Goal: Information Seeking & Learning: Learn about a topic

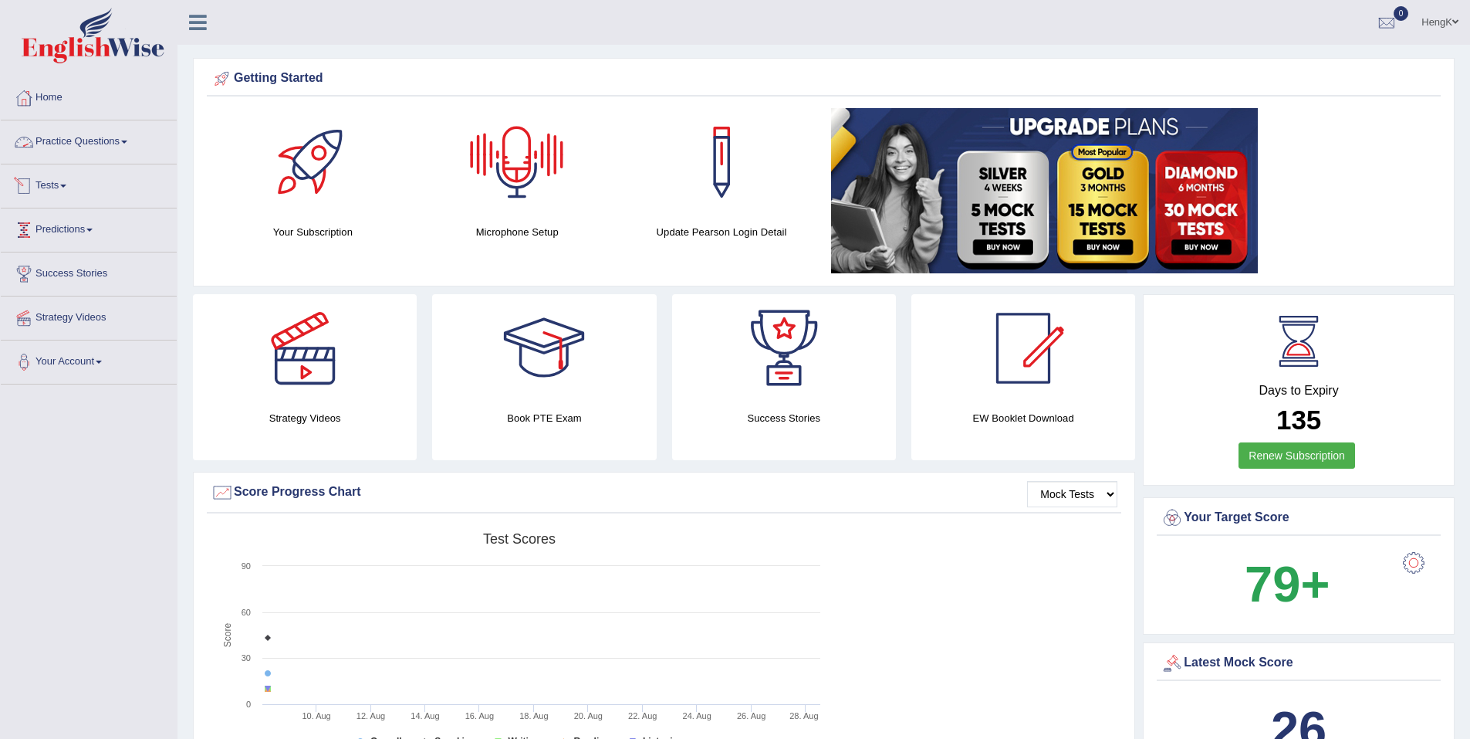
click at [123, 140] on link "Practice Questions" at bounding box center [89, 139] width 176 height 39
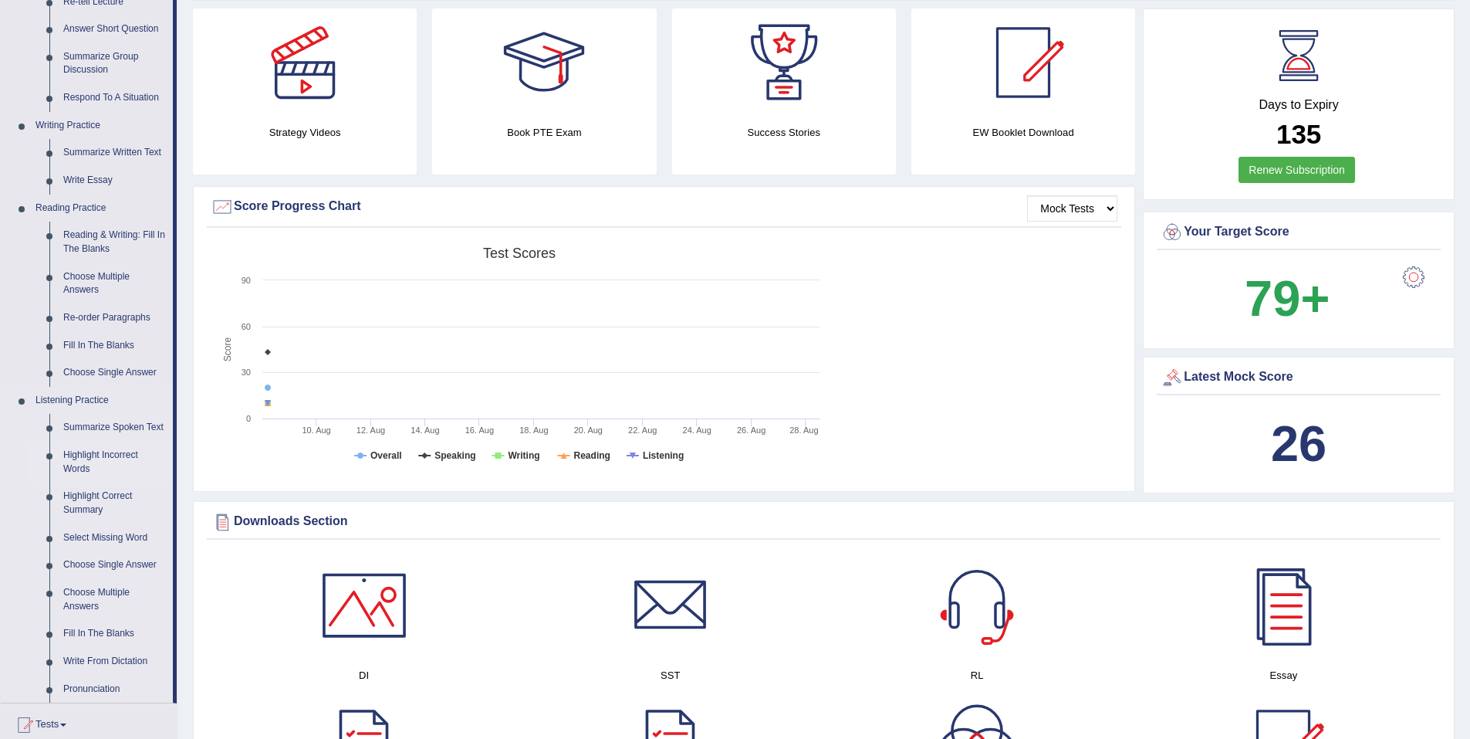
scroll to position [309, 0]
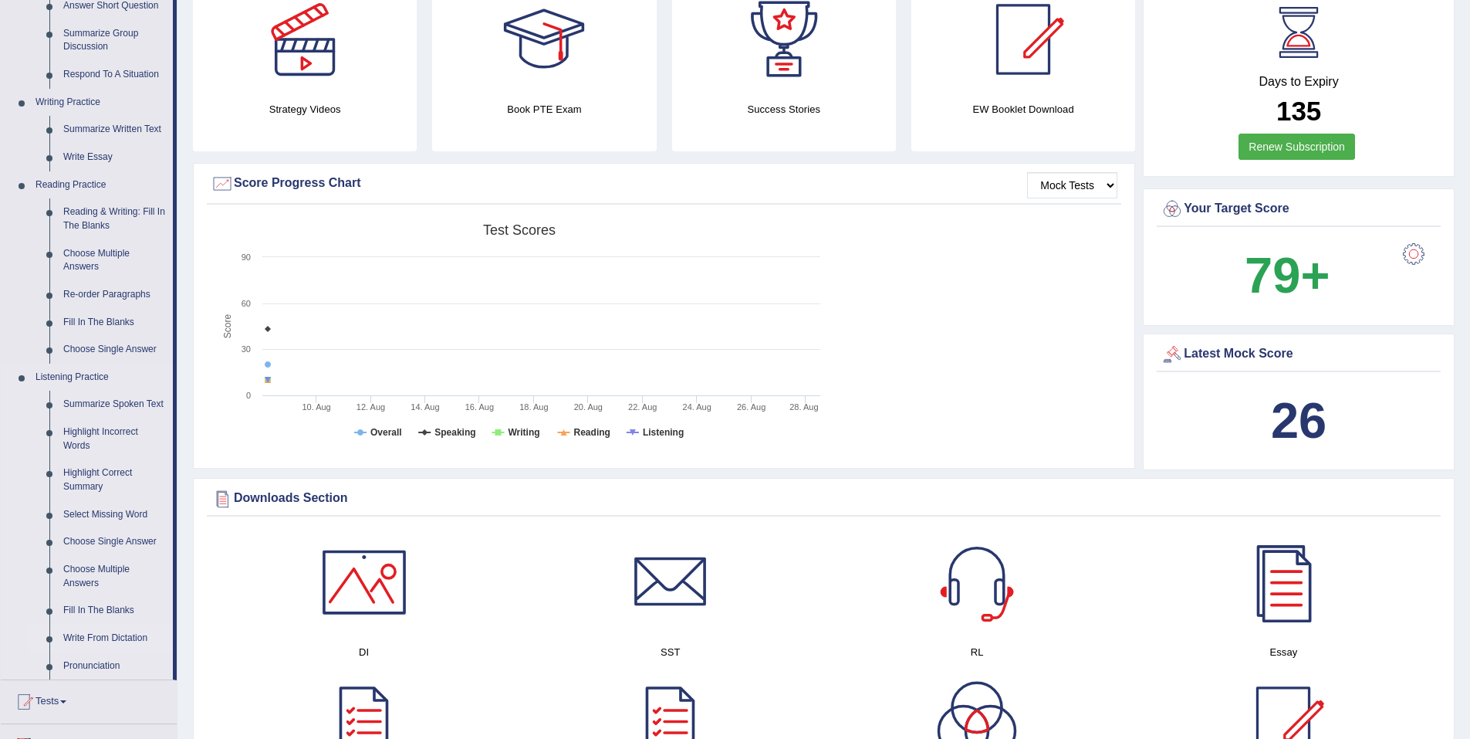
click at [103, 635] on link "Write From Dictation" at bounding box center [114, 638] width 117 height 28
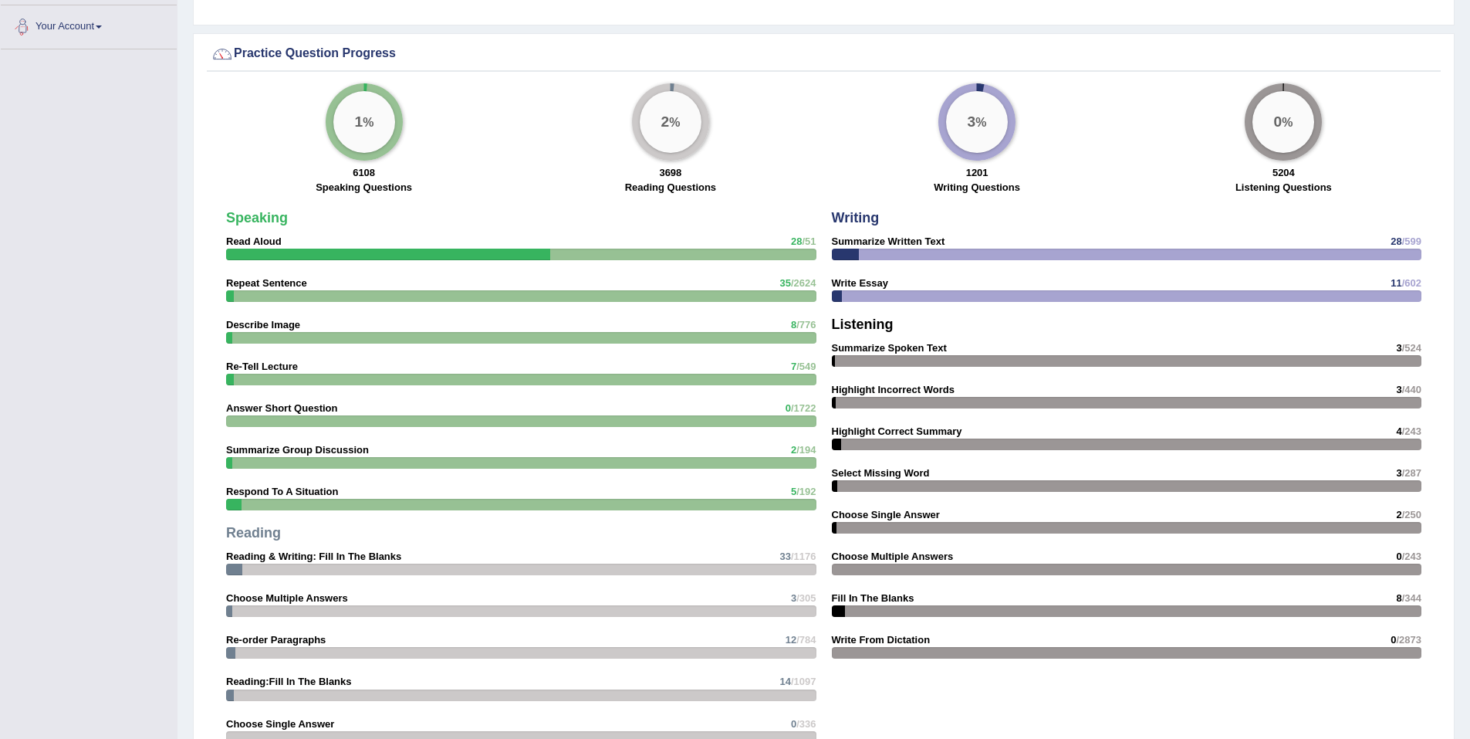
scroll to position [1026, 0]
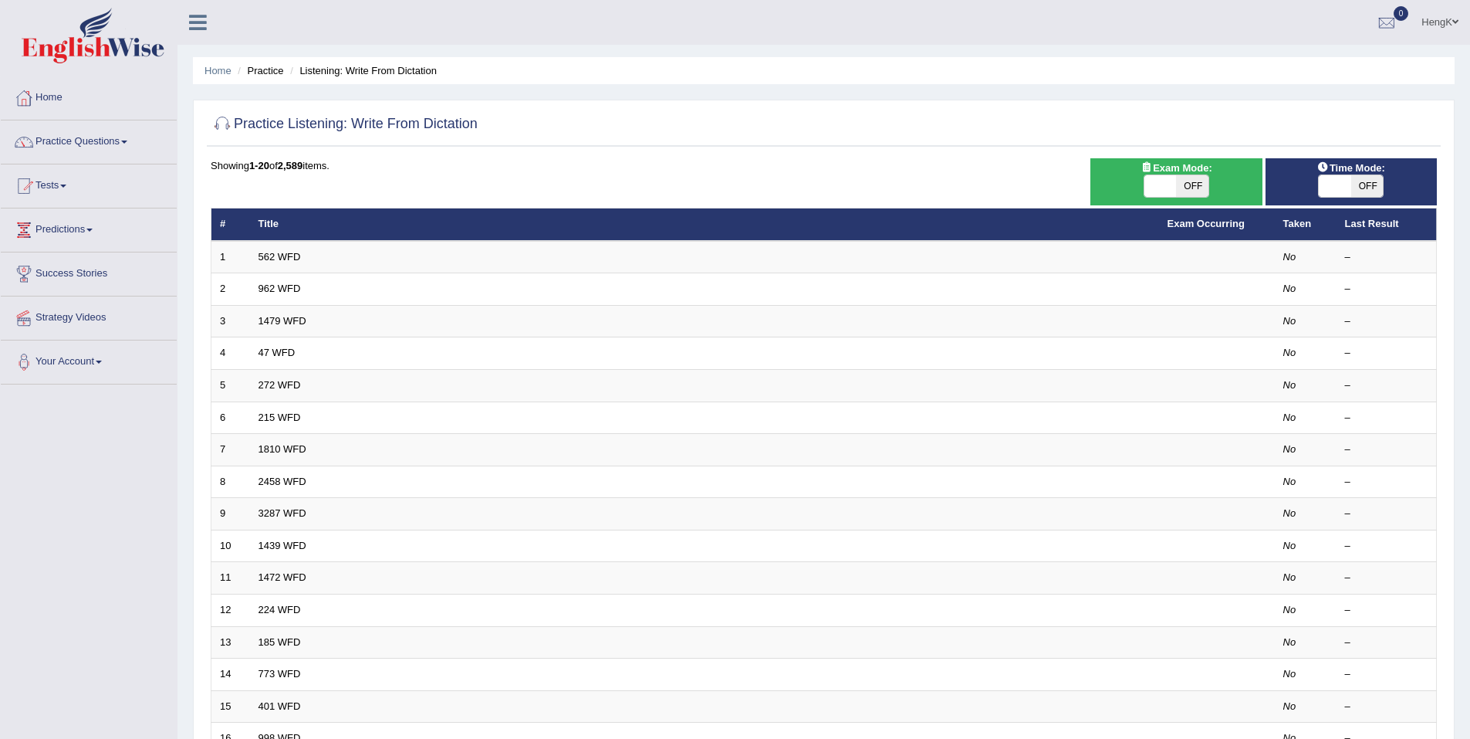
click at [1366, 188] on span "OFF" at bounding box center [1367, 186] width 32 height 22
checkbox input "true"
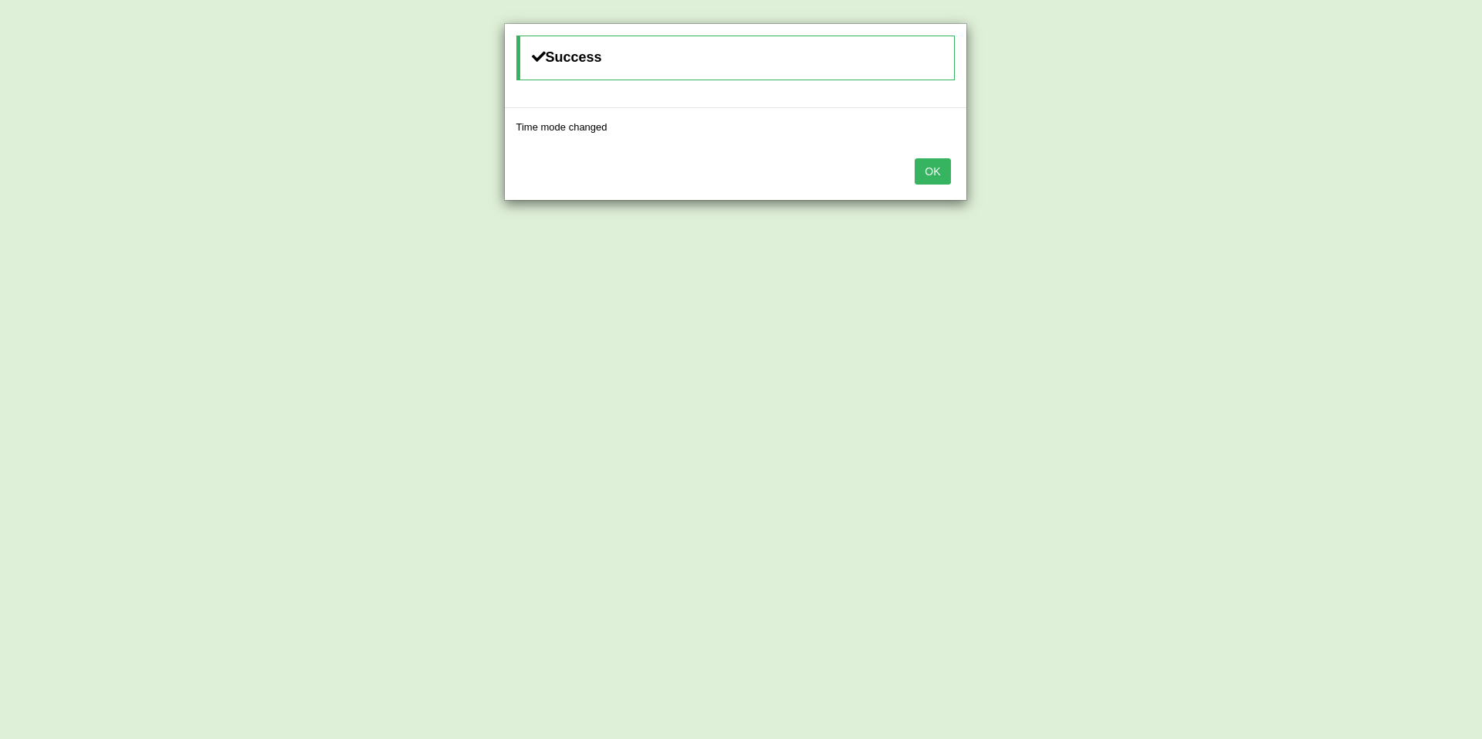
click at [932, 168] on button "OK" at bounding box center [933, 171] width 36 height 26
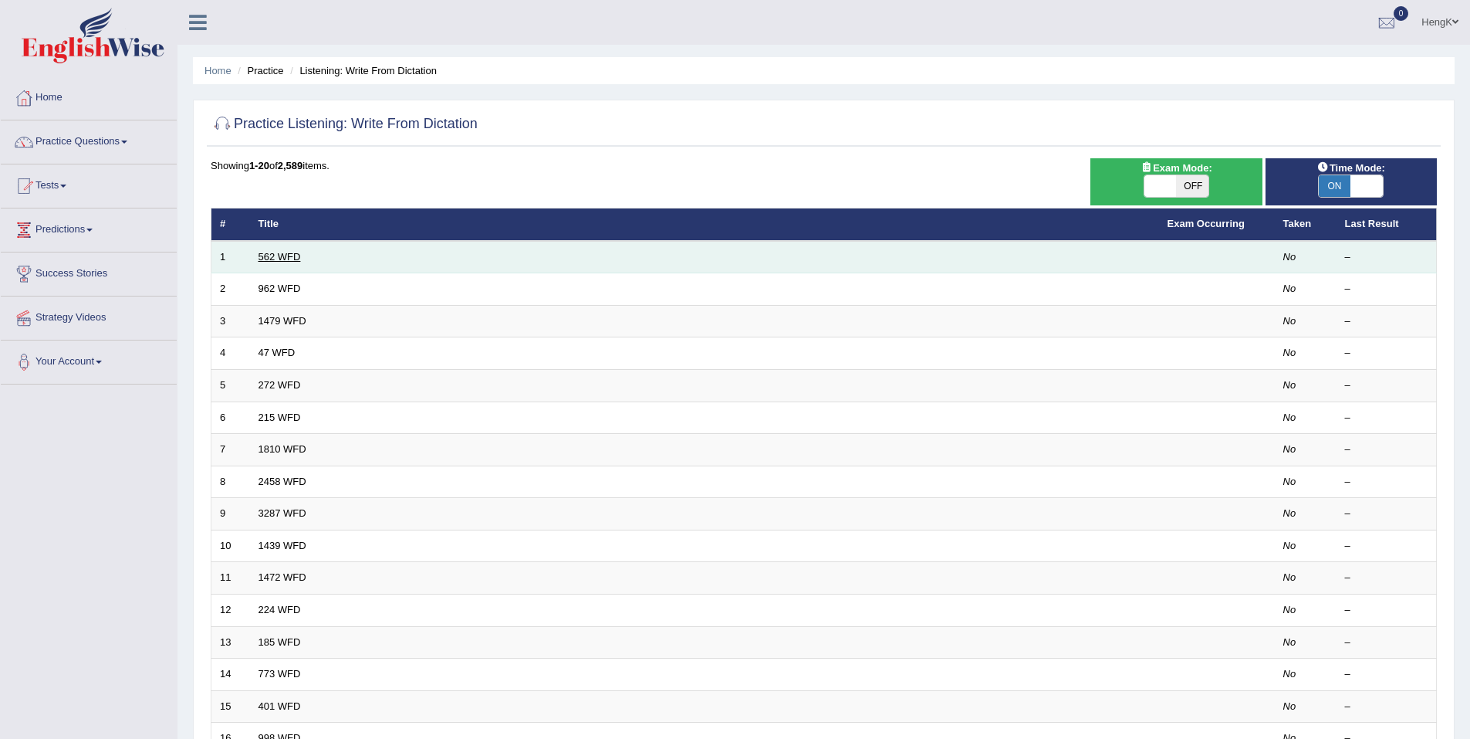
click at [277, 255] on link "562 WFD" at bounding box center [280, 257] width 42 height 12
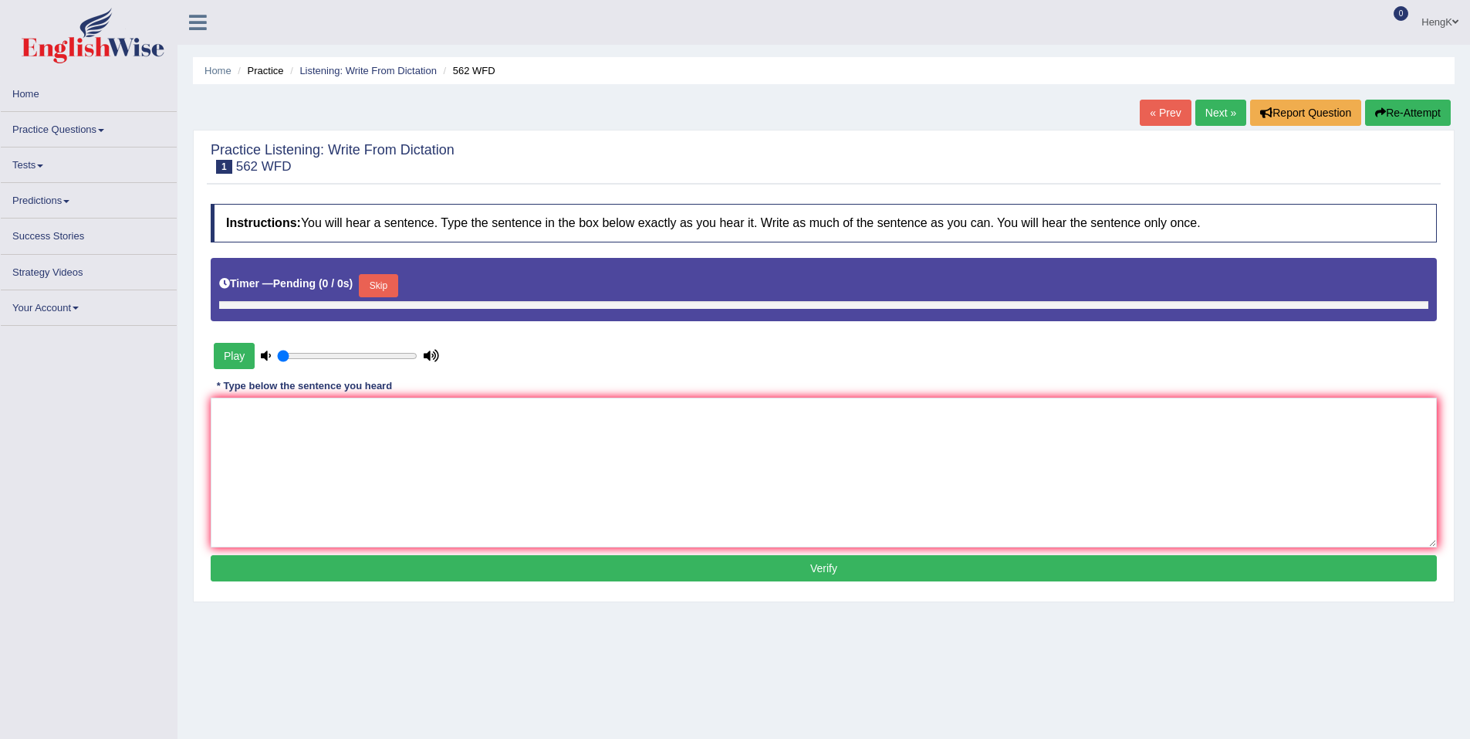
type input "1"
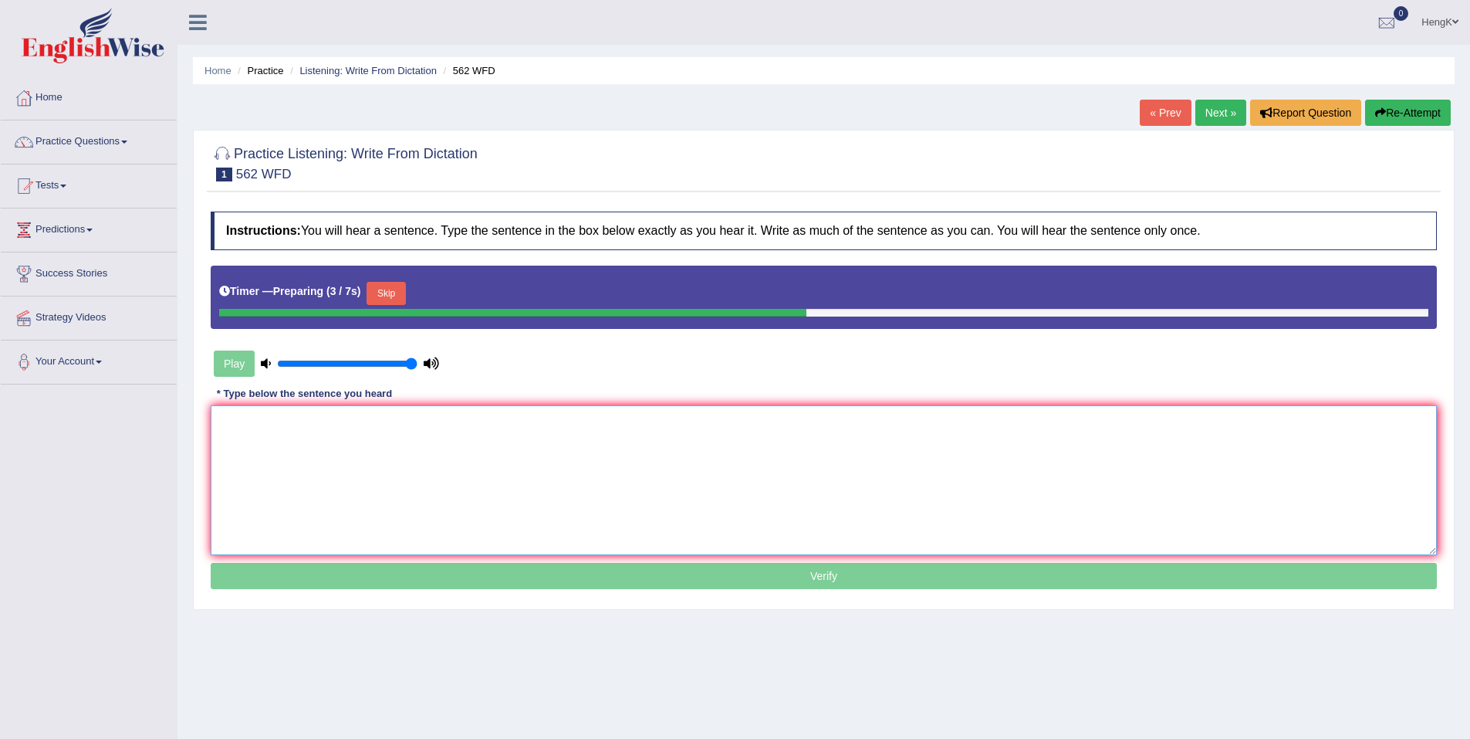
click at [343, 431] on textarea at bounding box center [824, 480] width 1226 height 150
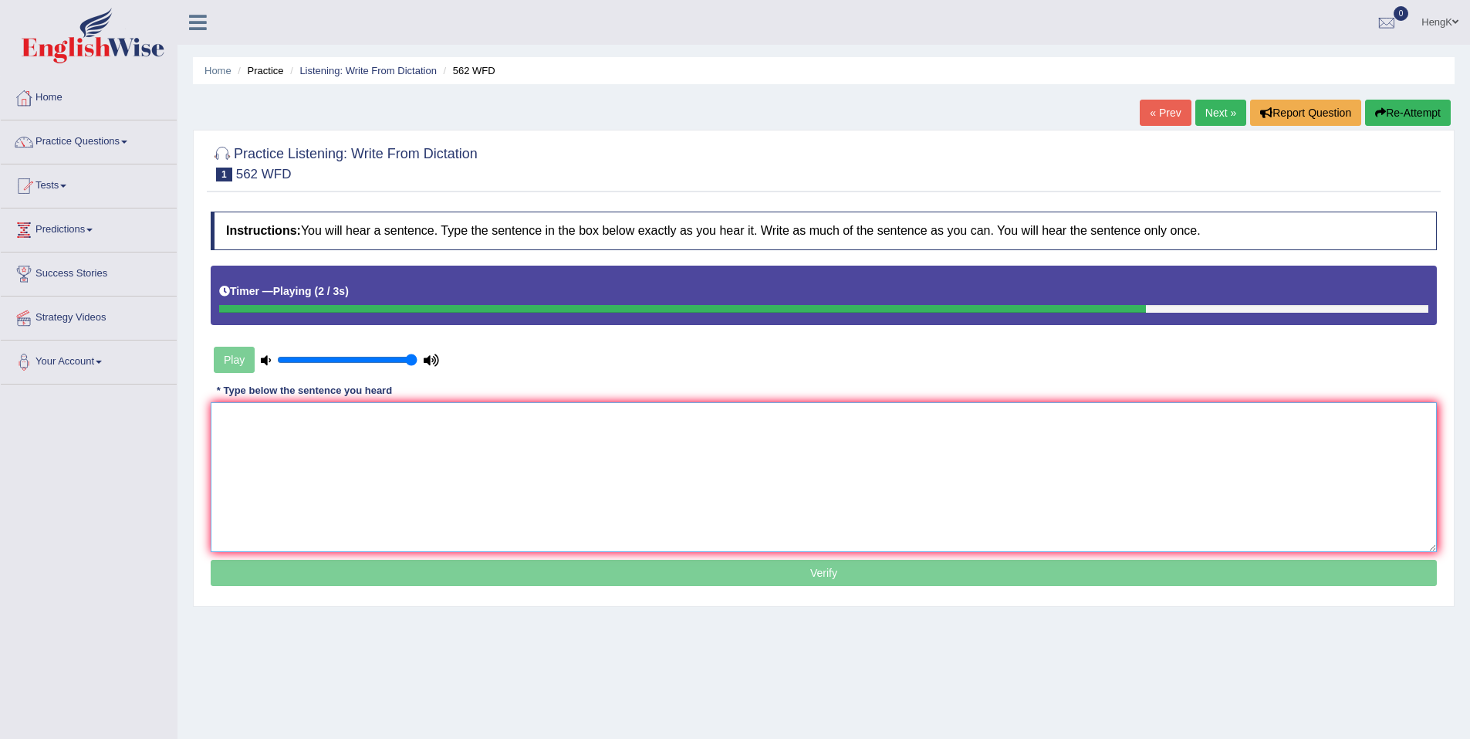
click at [729, 434] on textarea at bounding box center [824, 477] width 1226 height 150
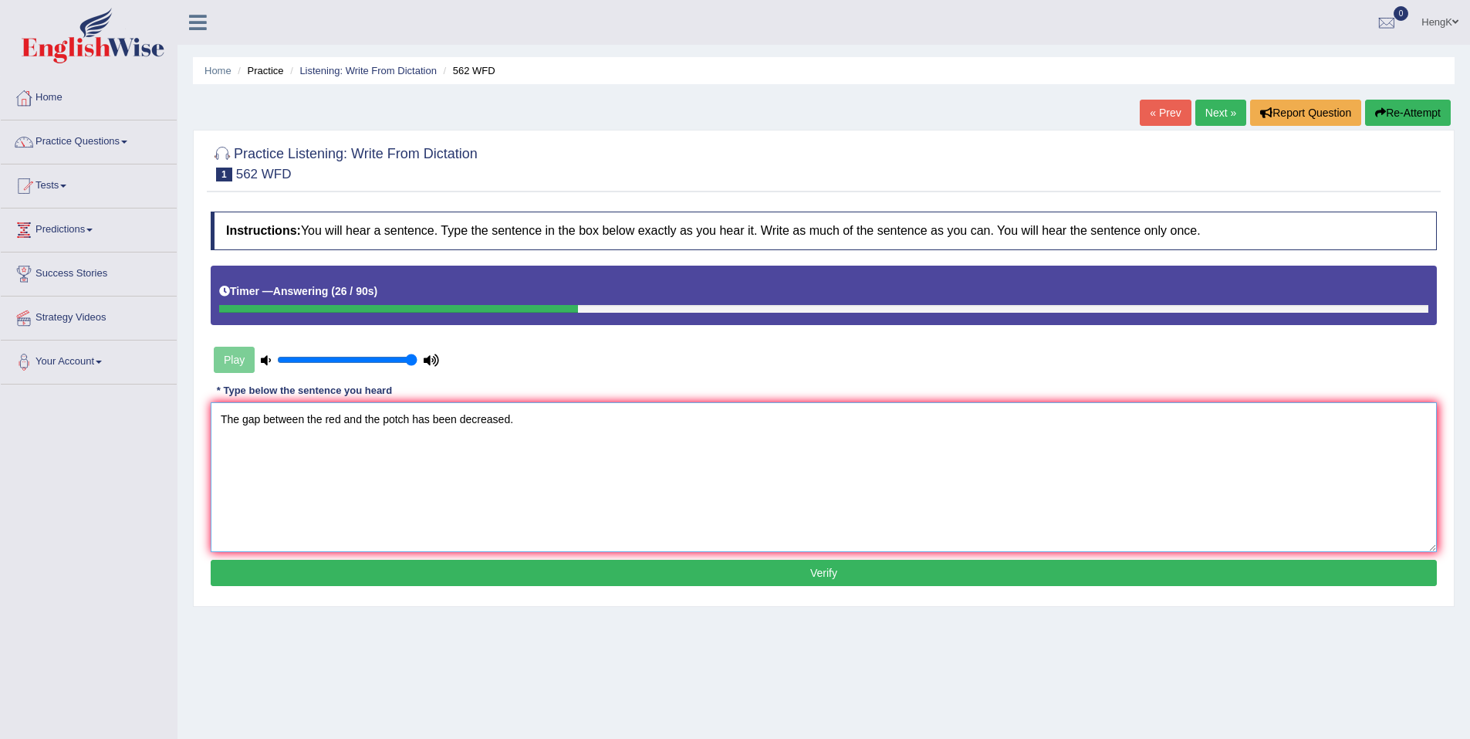
type textarea "The gap between the red and the potch has been decreased."
click at [820, 573] on button "Verify" at bounding box center [824, 573] width 1226 height 26
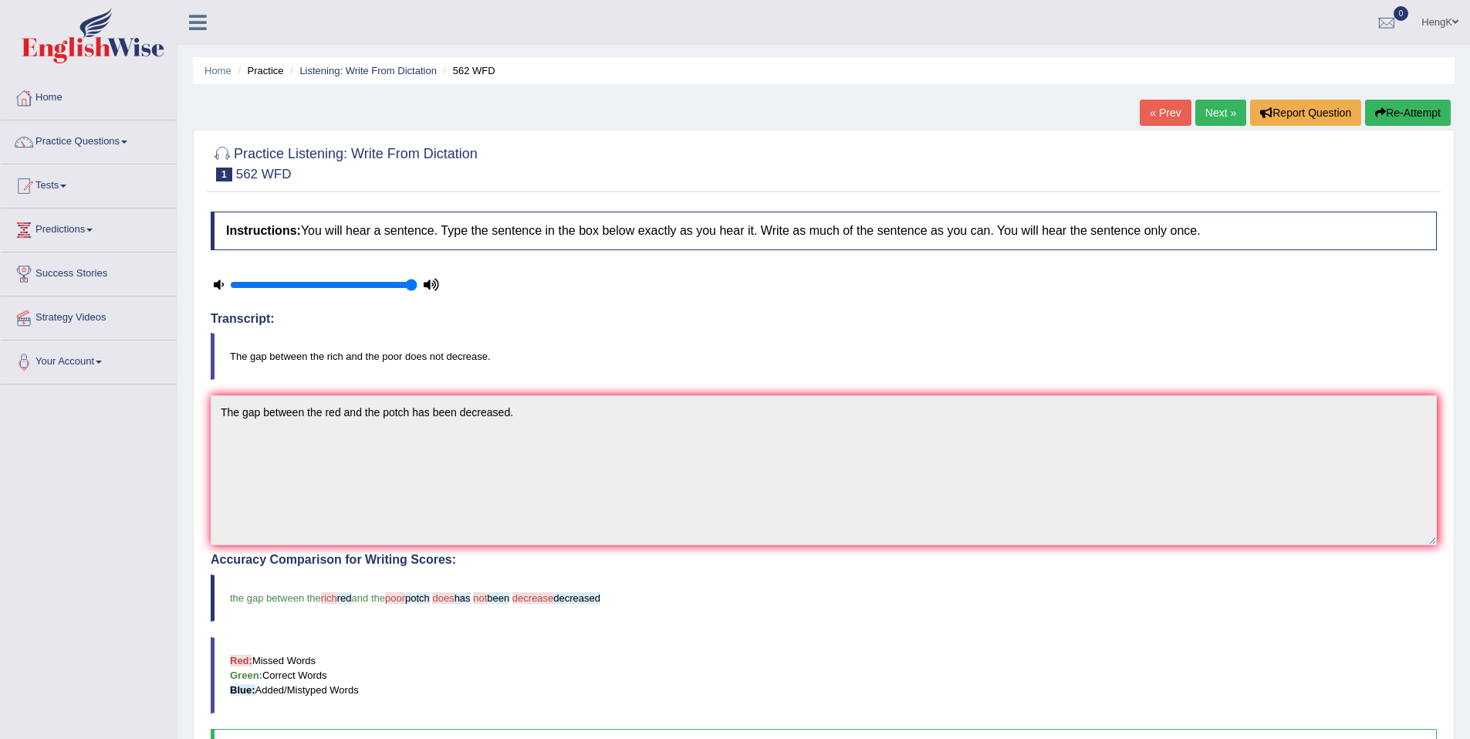
drag, startPoint x: 1217, startPoint y: 118, endPoint x: 1210, endPoint y: 128, distance: 12.2
click at [1217, 118] on link "Next »" at bounding box center [1220, 113] width 51 height 26
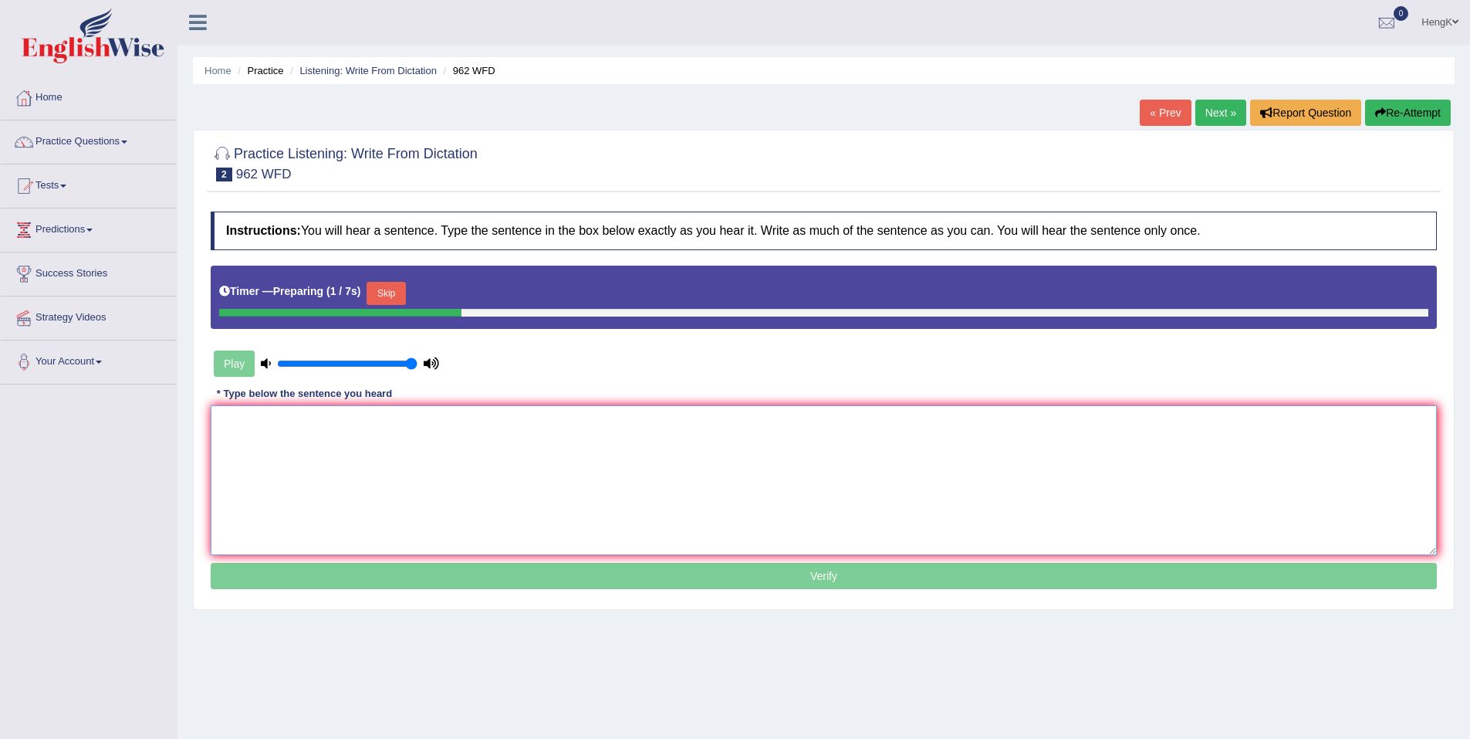
click at [511, 452] on textarea at bounding box center [824, 480] width 1226 height 150
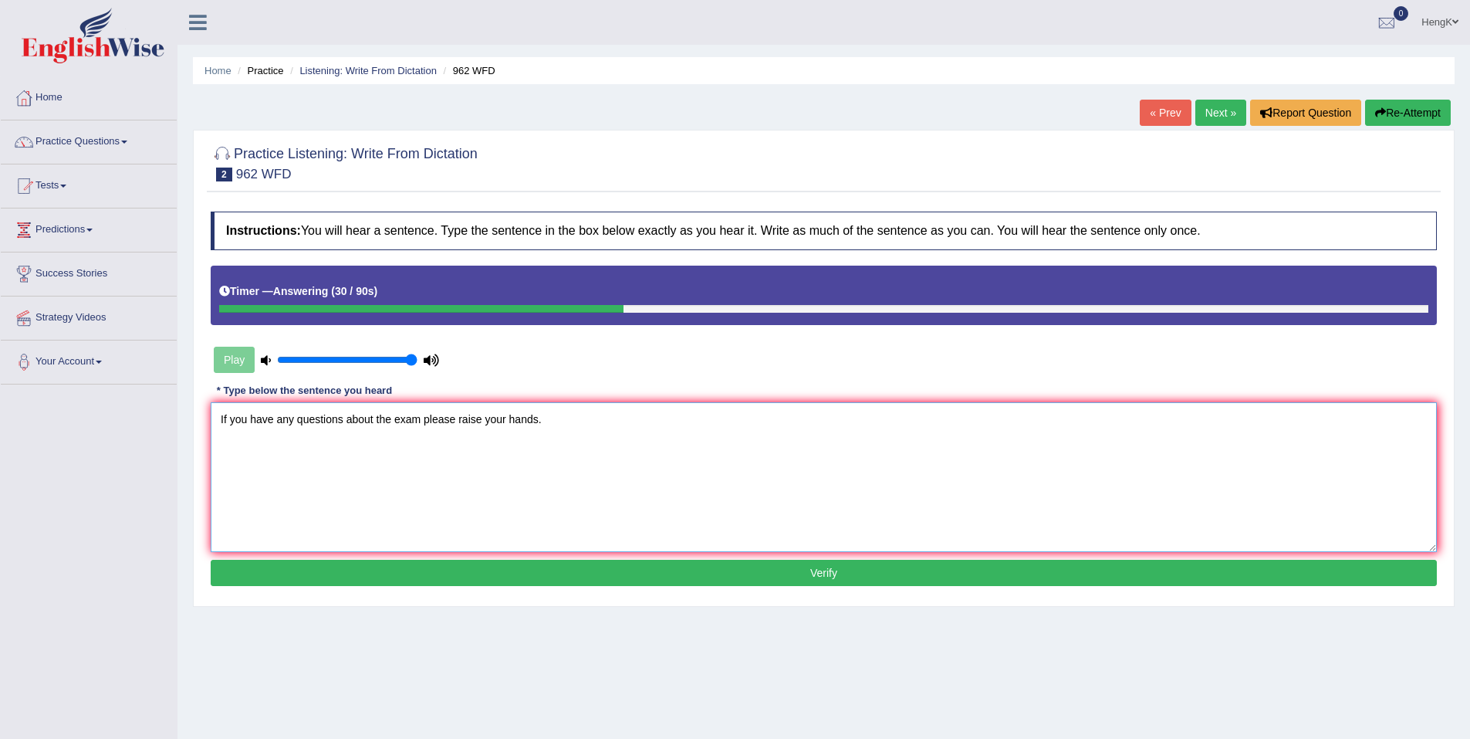
type textarea "If you have any questions about the exam please raise your hands."
click at [827, 565] on button "Verify" at bounding box center [824, 573] width 1226 height 26
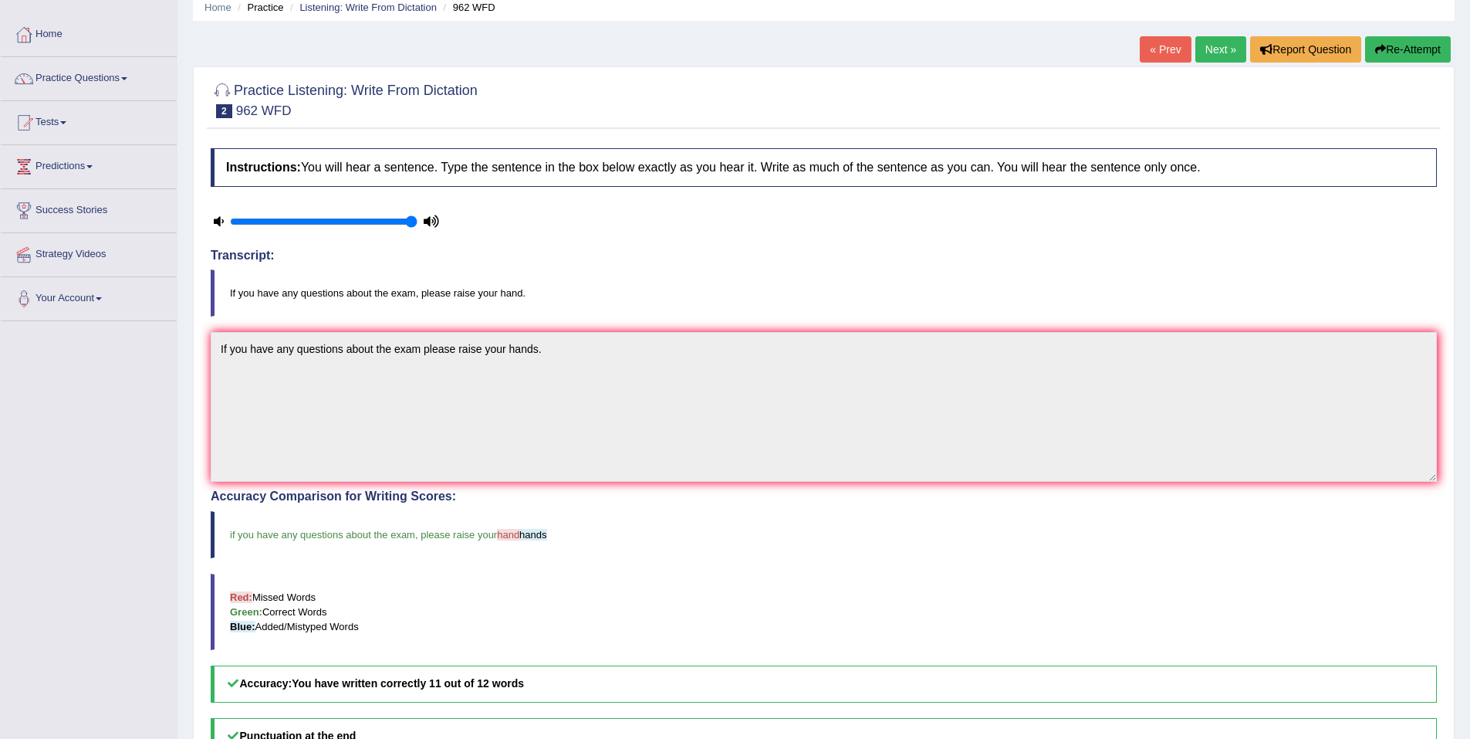
scroll to position [63, 0]
click at [1214, 56] on link "Next »" at bounding box center [1220, 50] width 51 height 26
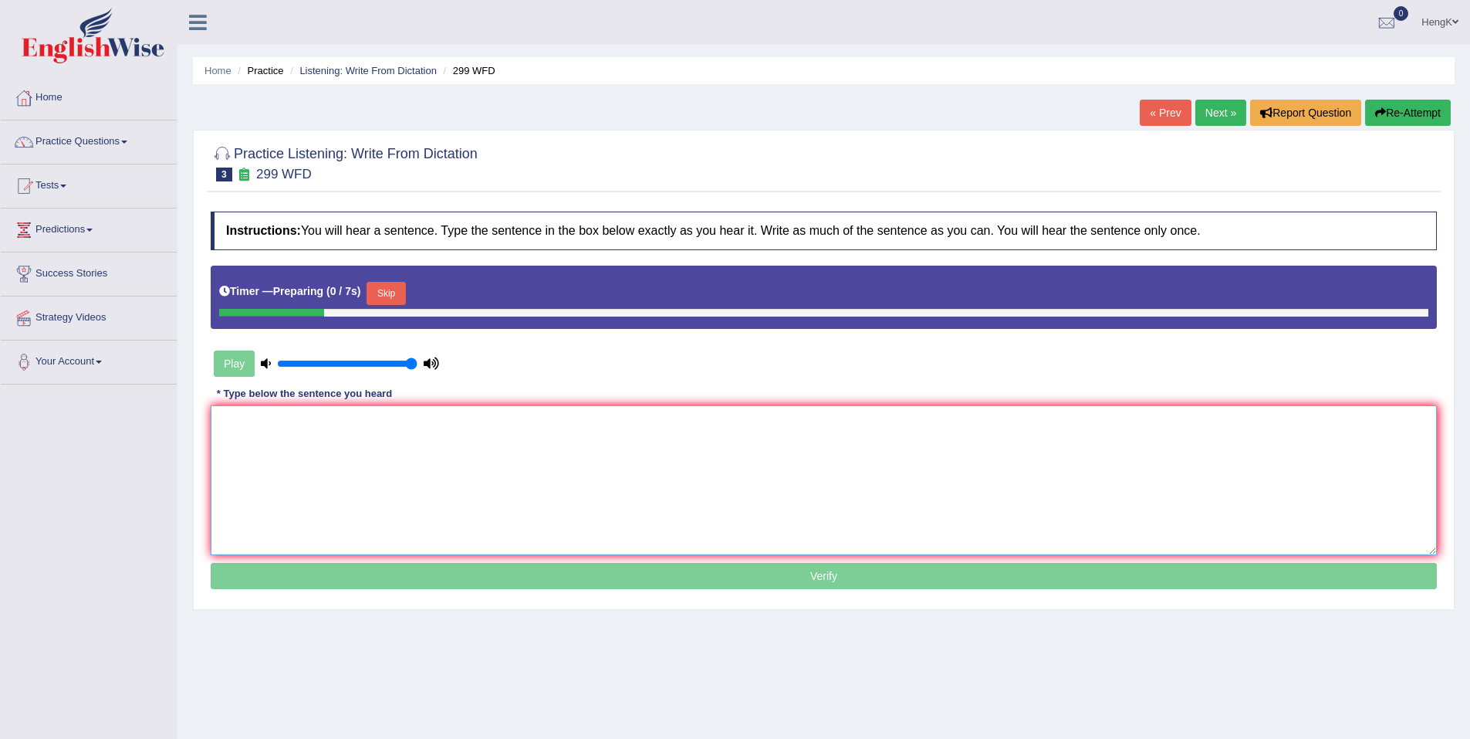
click at [483, 436] on textarea at bounding box center [824, 480] width 1226 height 150
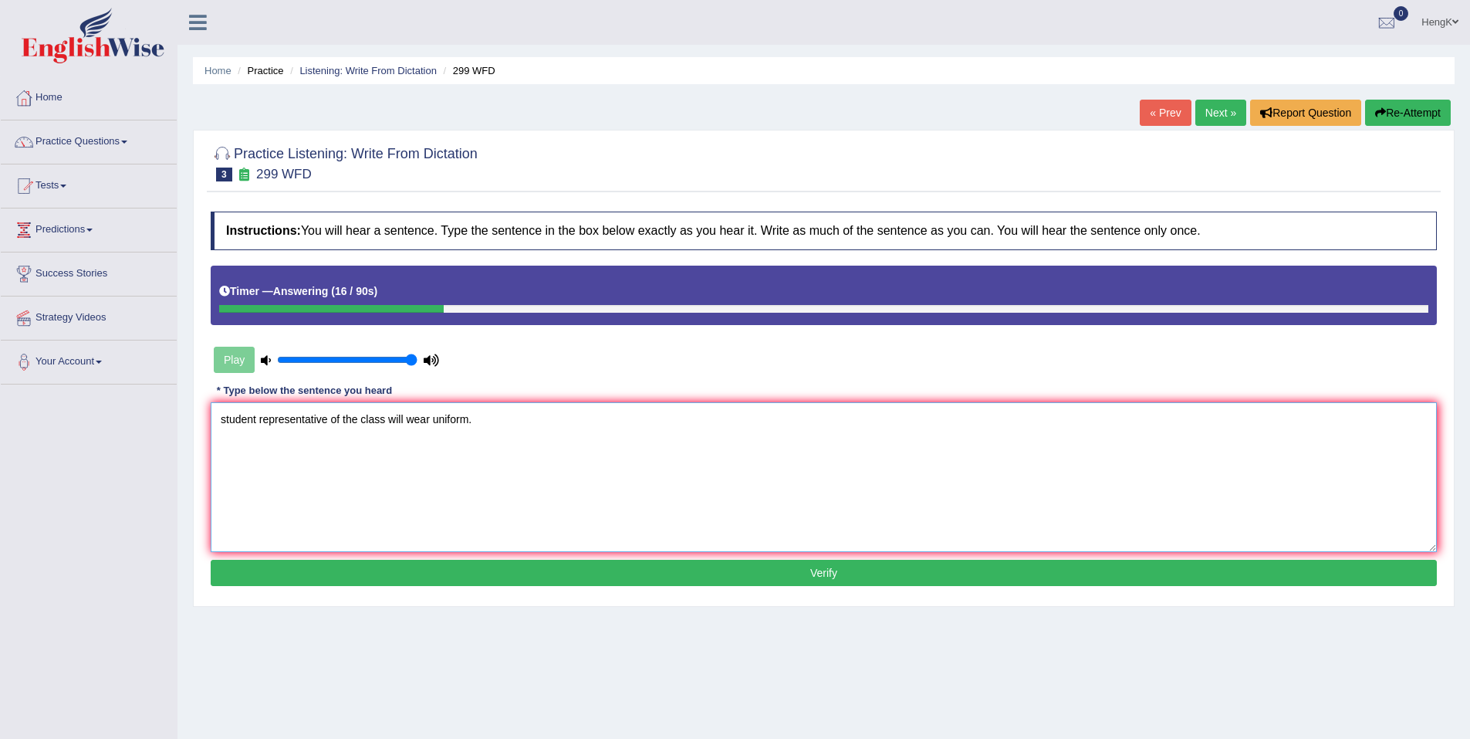
type textarea "student representative of the class will wear uniform."
click at [803, 580] on button "Verify" at bounding box center [824, 573] width 1226 height 26
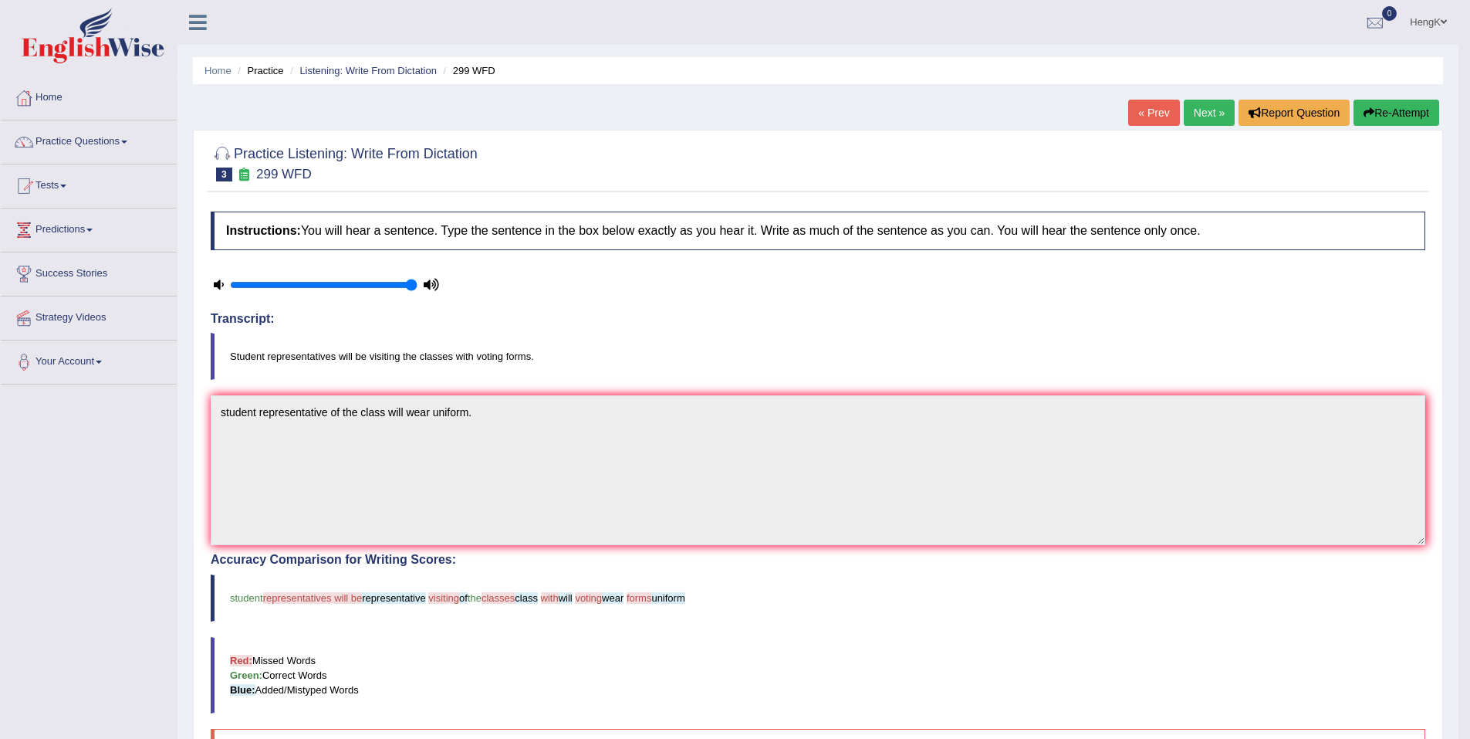
drag, startPoint x: 1375, startPoint y: 110, endPoint x: 1368, endPoint y: 117, distance: 10.4
click at [1375, 110] on button "Re-Attempt" at bounding box center [1397, 113] width 86 height 26
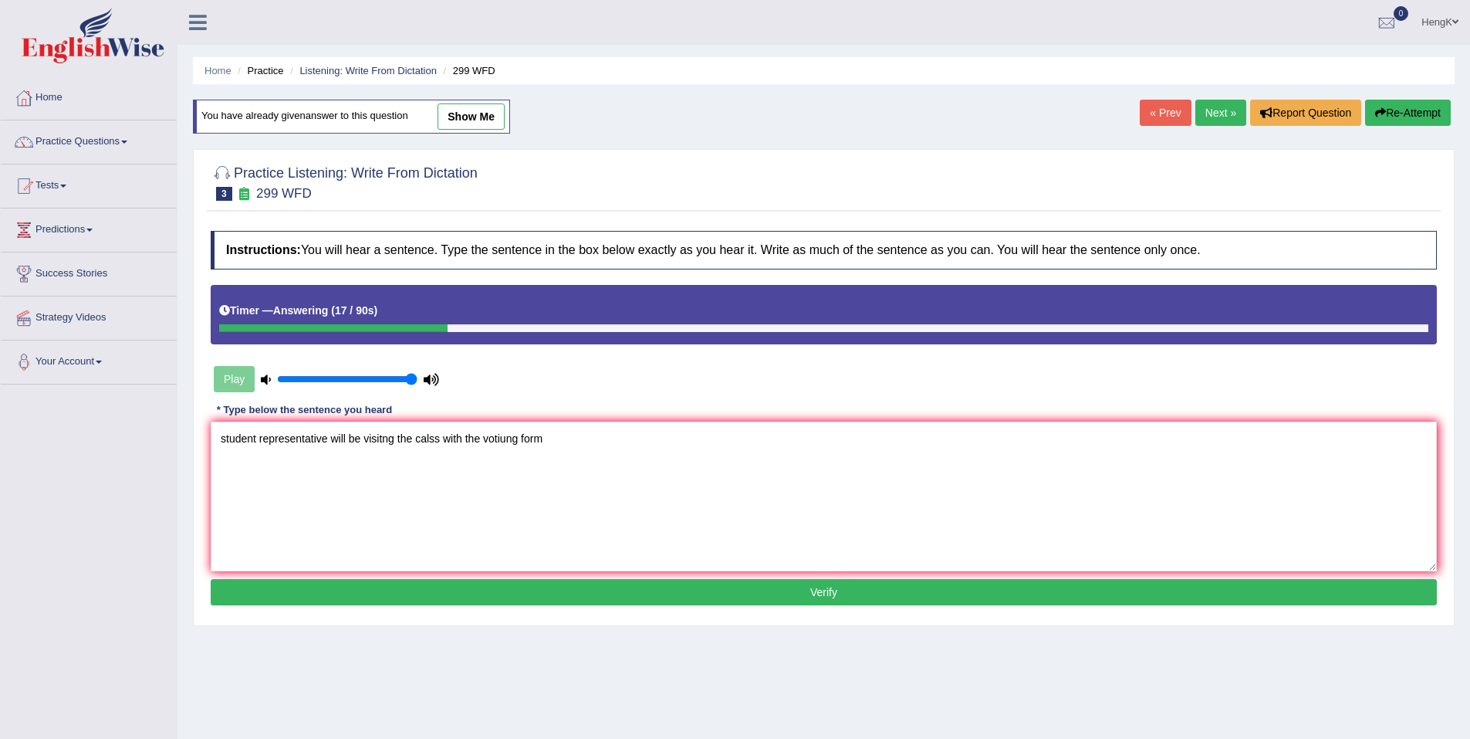
click at [384, 440] on textarea "student representative will be visitng the calss with the votiung form" at bounding box center [824, 496] width 1226 height 150
click at [427, 437] on textarea "student representative will be visiting the calss with the votiung form" at bounding box center [824, 496] width 1226 height 150
drag, startPoint x: 510, startPoint y: 439, endPoint x: 514, endPoint y: 454, distance: 15.2
click at [510, 440] on textarea "student representative will be visiting the class with the votiung form" at bounding box center [824, 496] width 1226 height 150
click at [549, 445] on textarea "student representative will be visiting the class with the voting form" at bounding box center [824, 496] width 1226 height 150
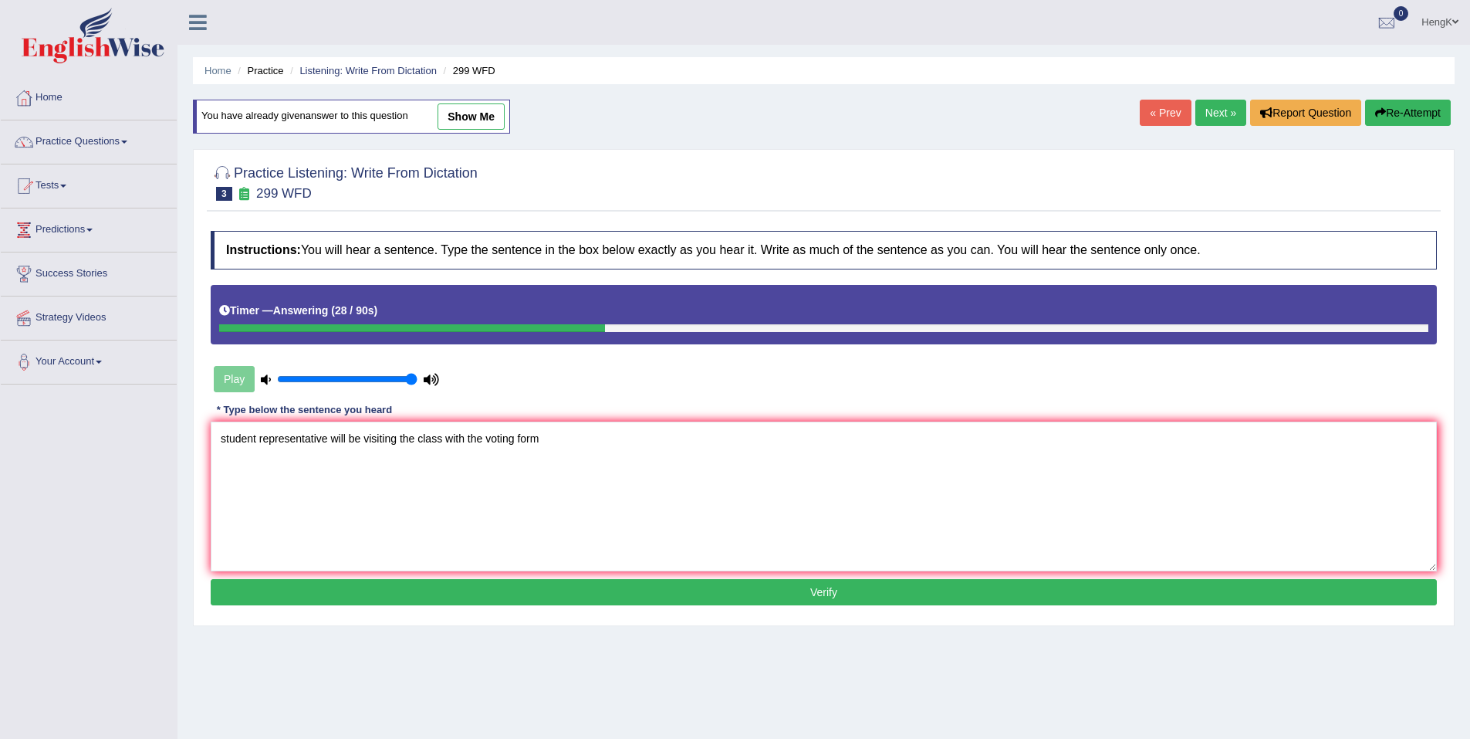
type textarea "student representative will be visiting the class with the voting form"
click at [850, 597] on button "Verify" at bounding box center [824, 592] width 1226 height 26
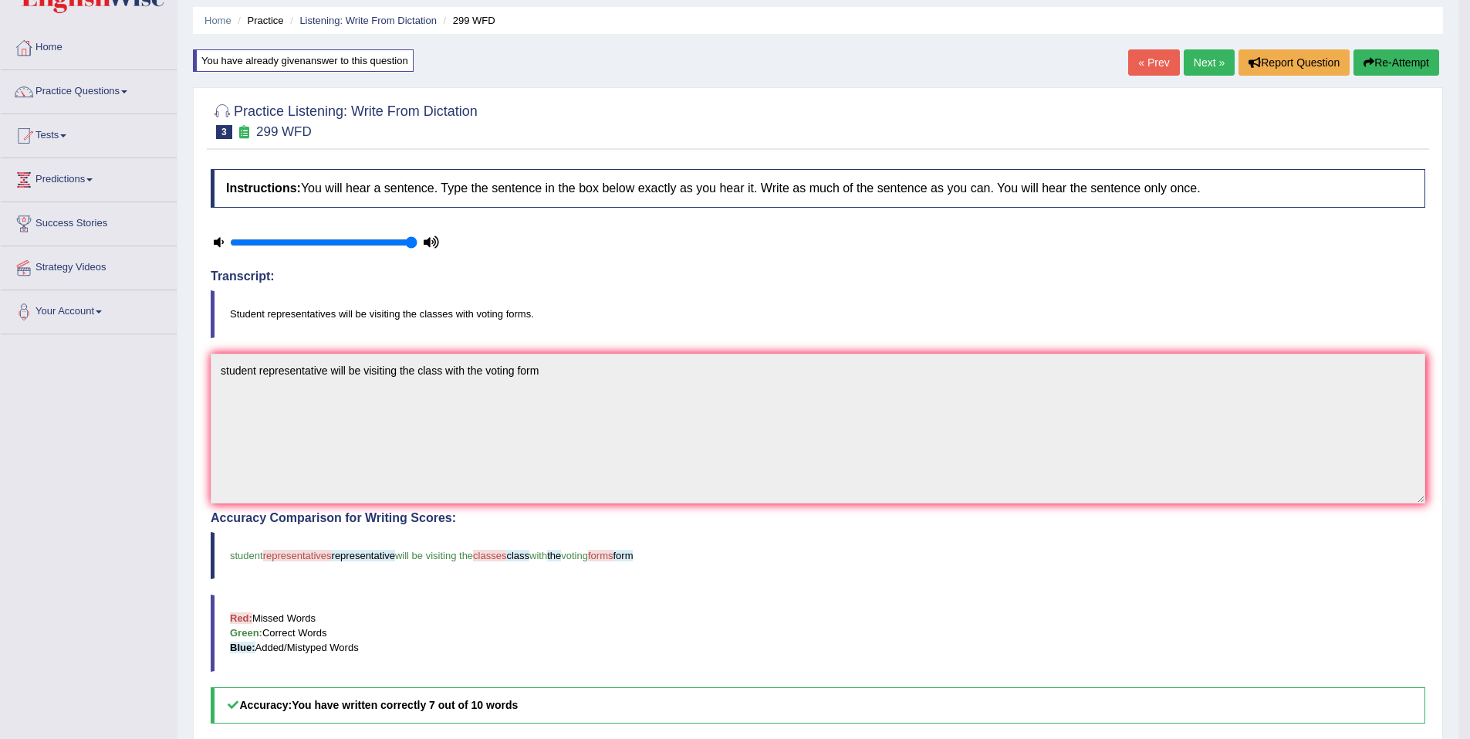
scroll to position [77, 0]
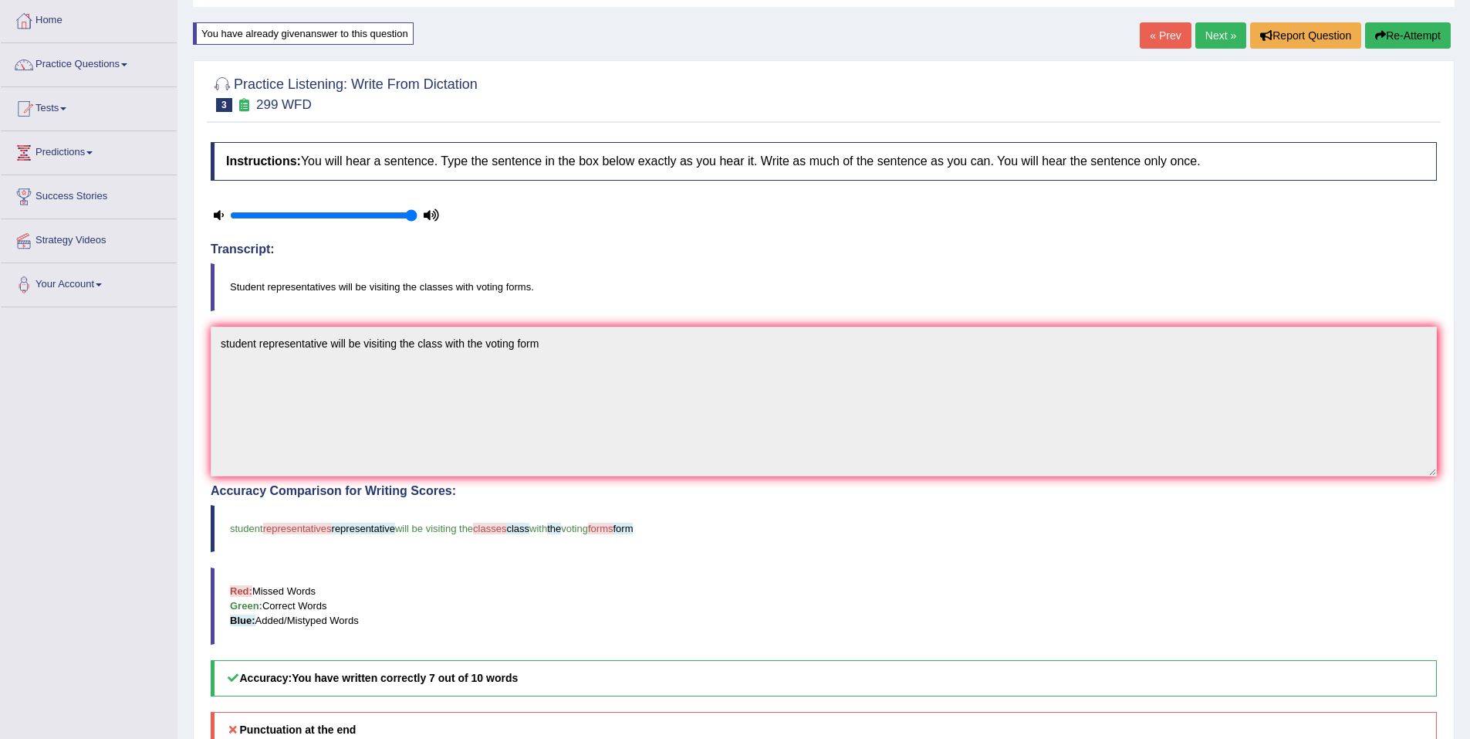
click at [1227, 39] on link "Next »" at bounding box center [1220, 35] width 51 height 26
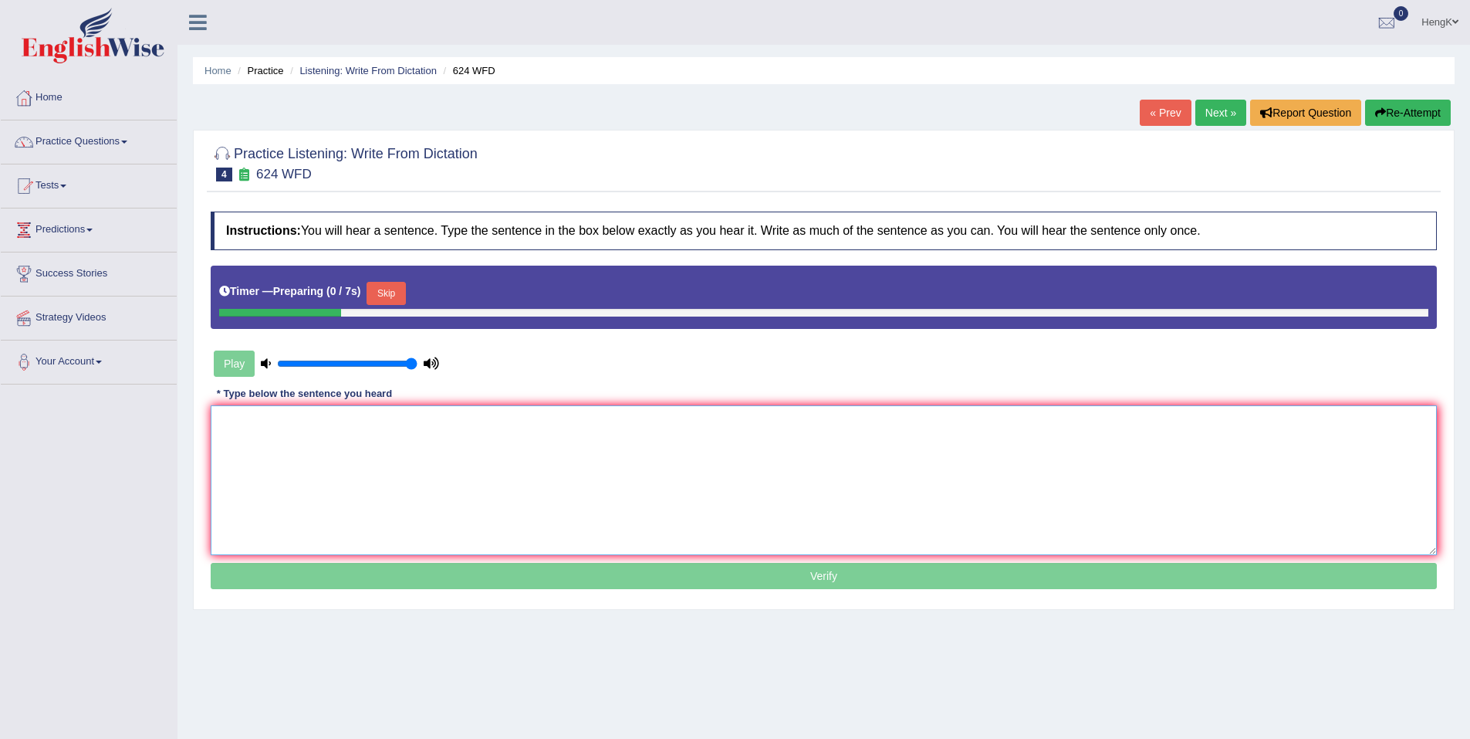
click at [558, 422] on textarea at bounding box center [824, 480] width 1226 height 150
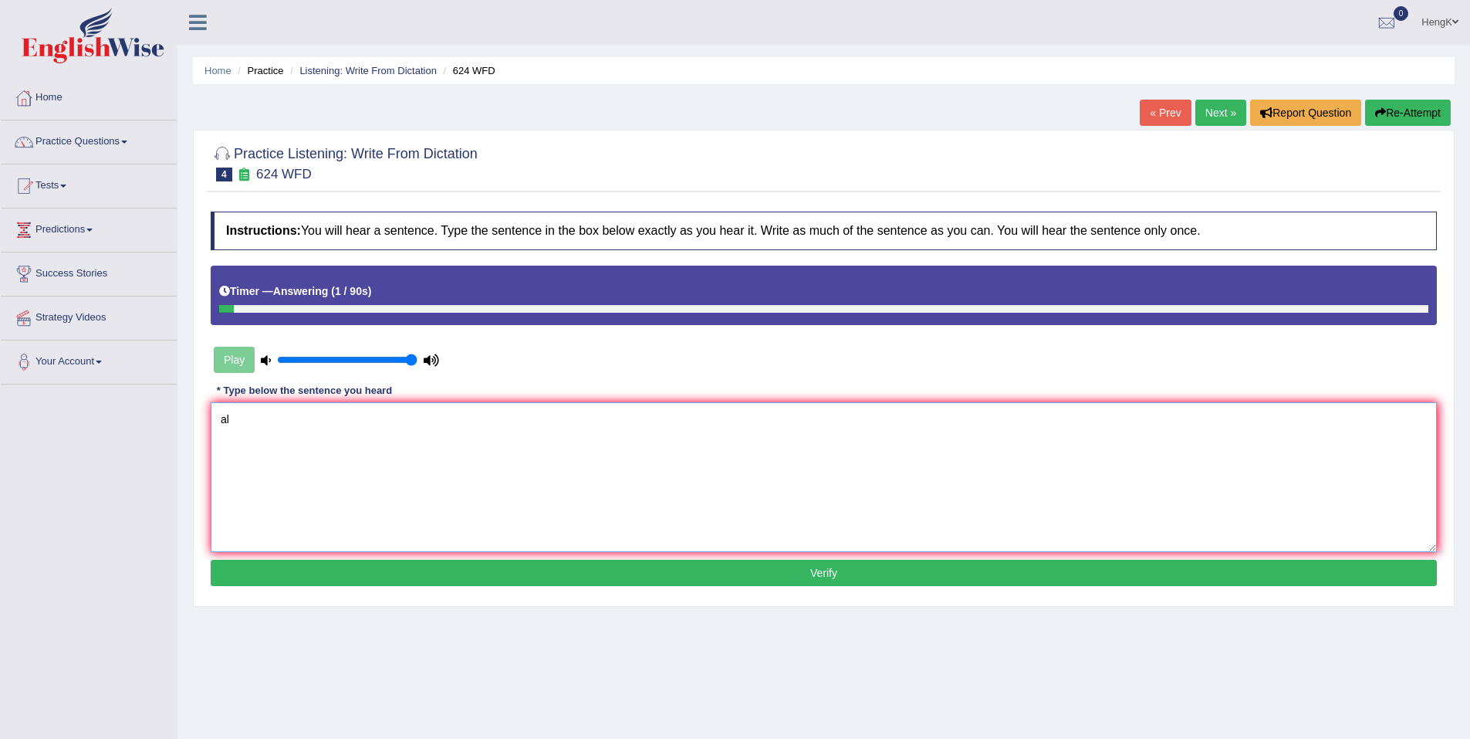
type textarea "a"
click at [1404, 115] on button "Re-Attempt" at bounding box center [1408, 113] width 86 height 26
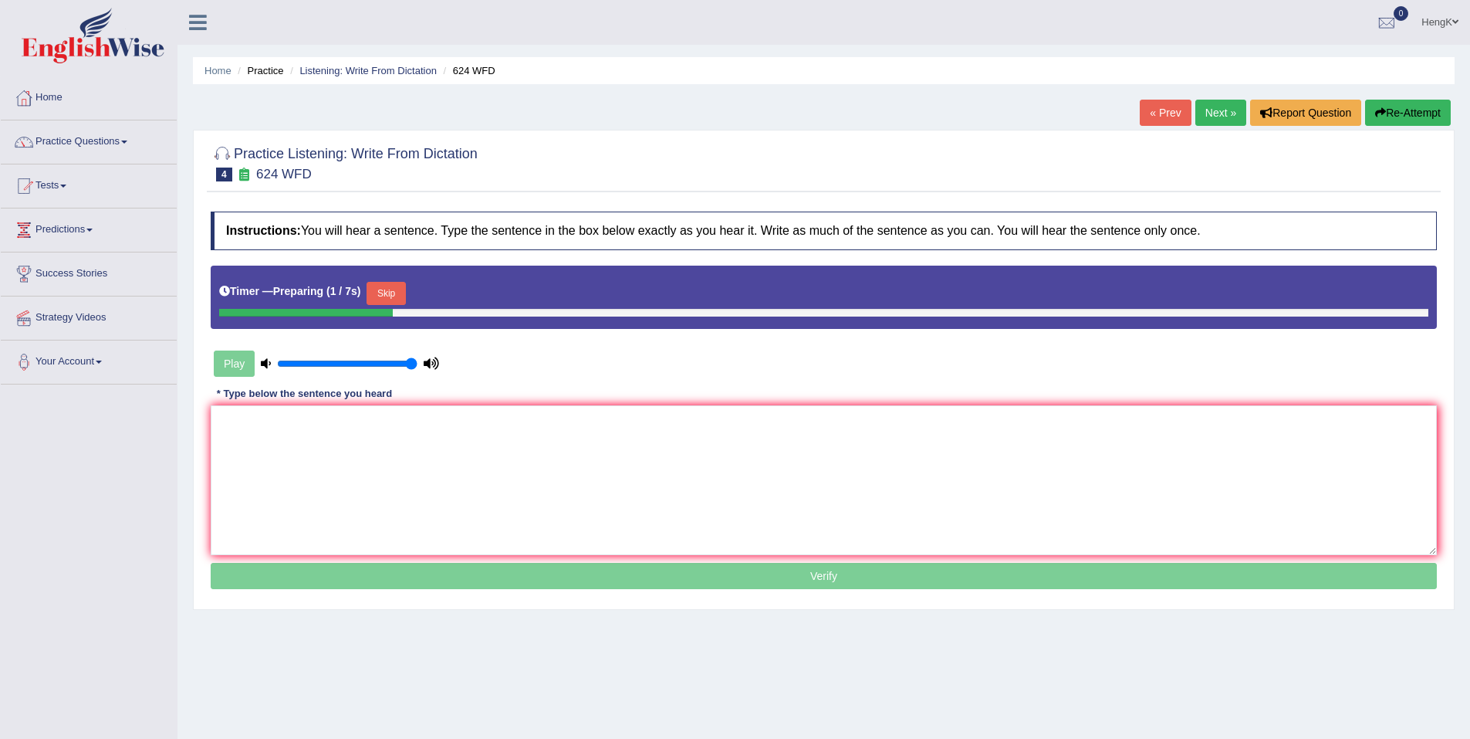
click at [392, 301] on button "Skip" at bounding box center [386, 293] width 39 height 23
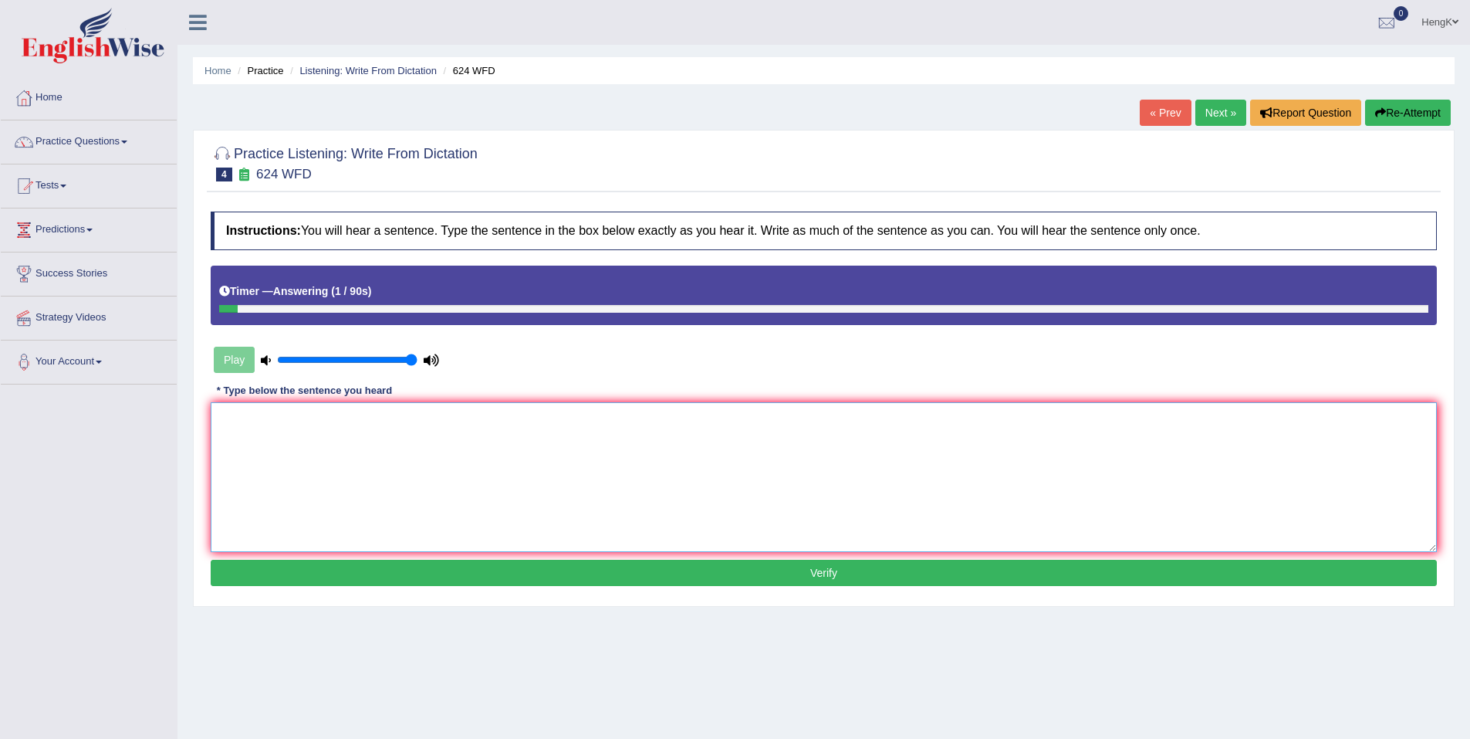
click at [348, 448] on textarea at bounding box center [824, 477] width 1226 height 150
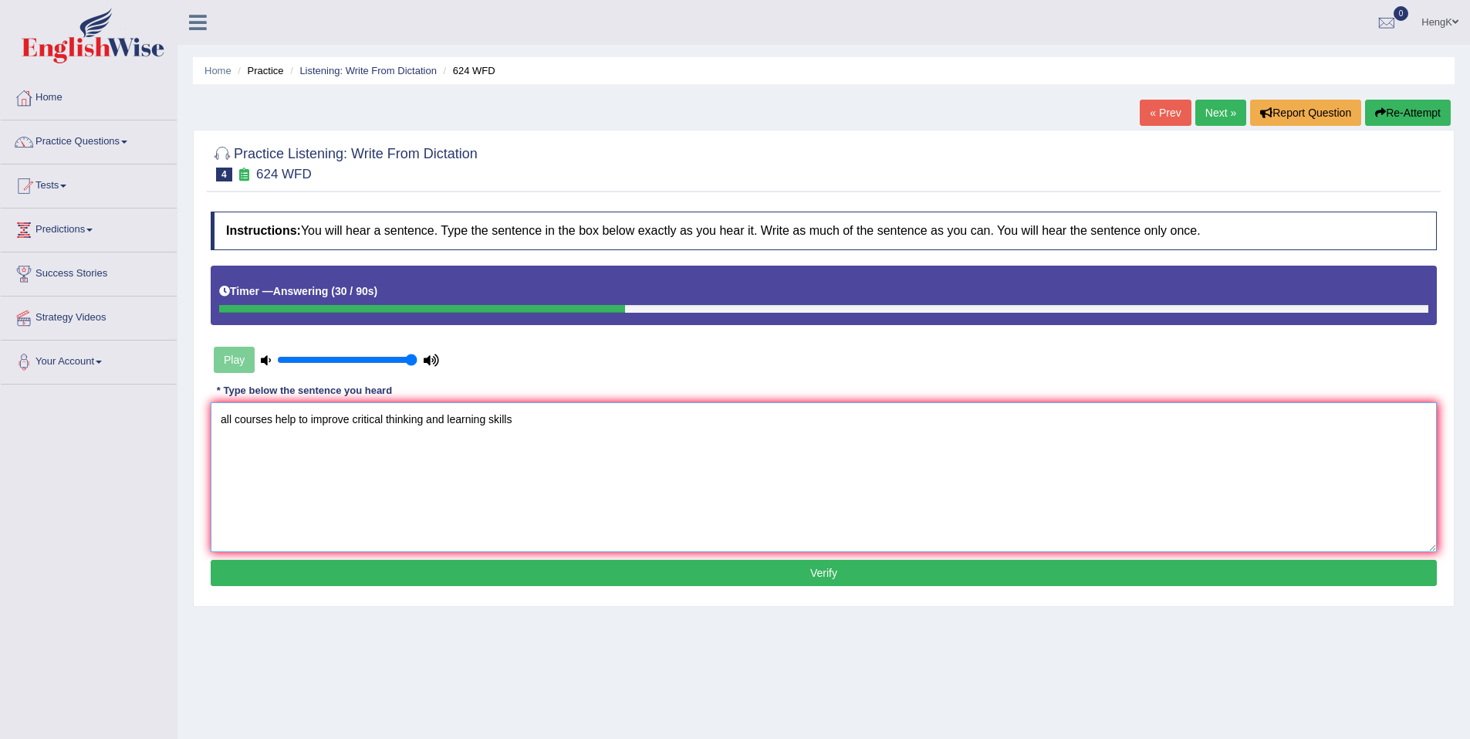
type textarea "all courses help to improve critical thinking and learning skills"
click at [788, 565] on button "Verify" at bounding box center [824, 573] width 1226 height 26
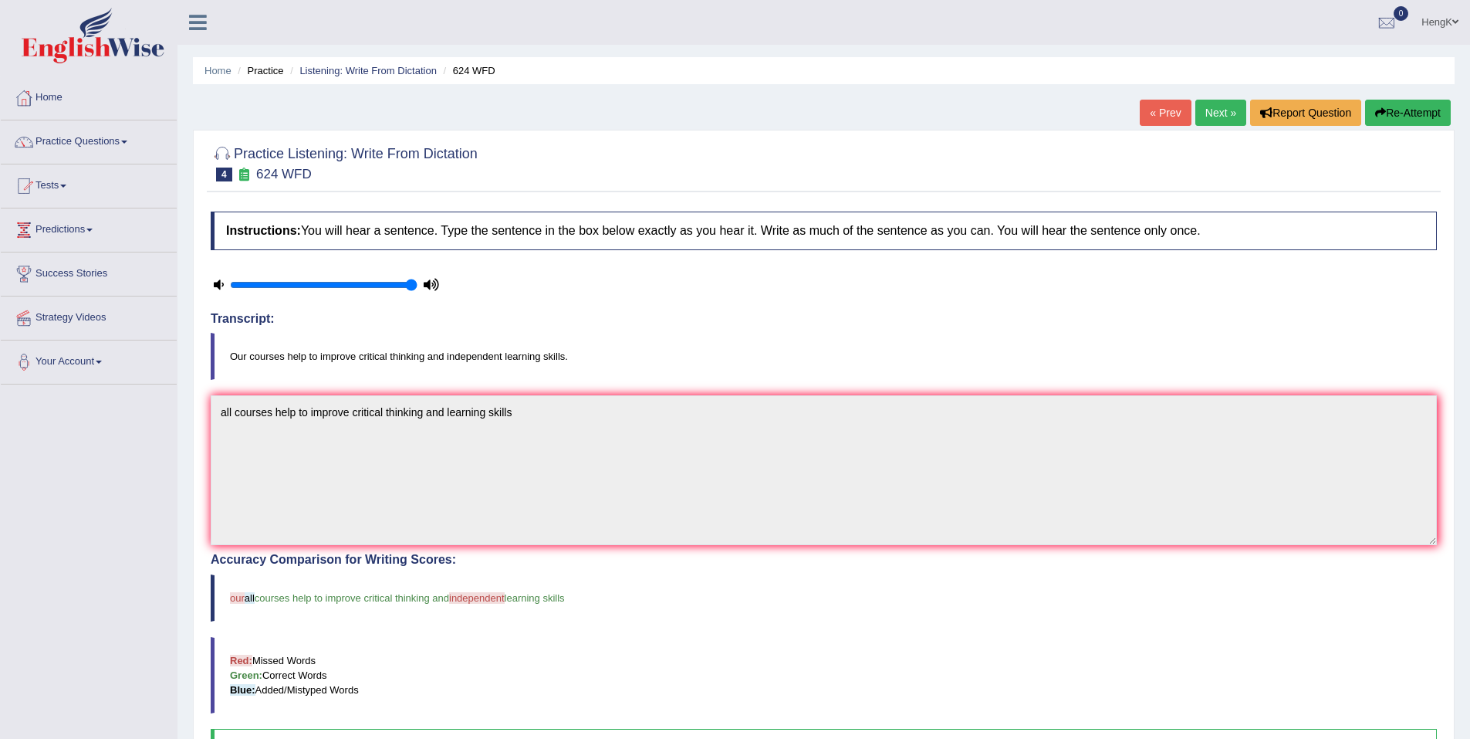
click at [1216, 115] on link "Next »" at bounding box center [1220, 113] width 51 height 26
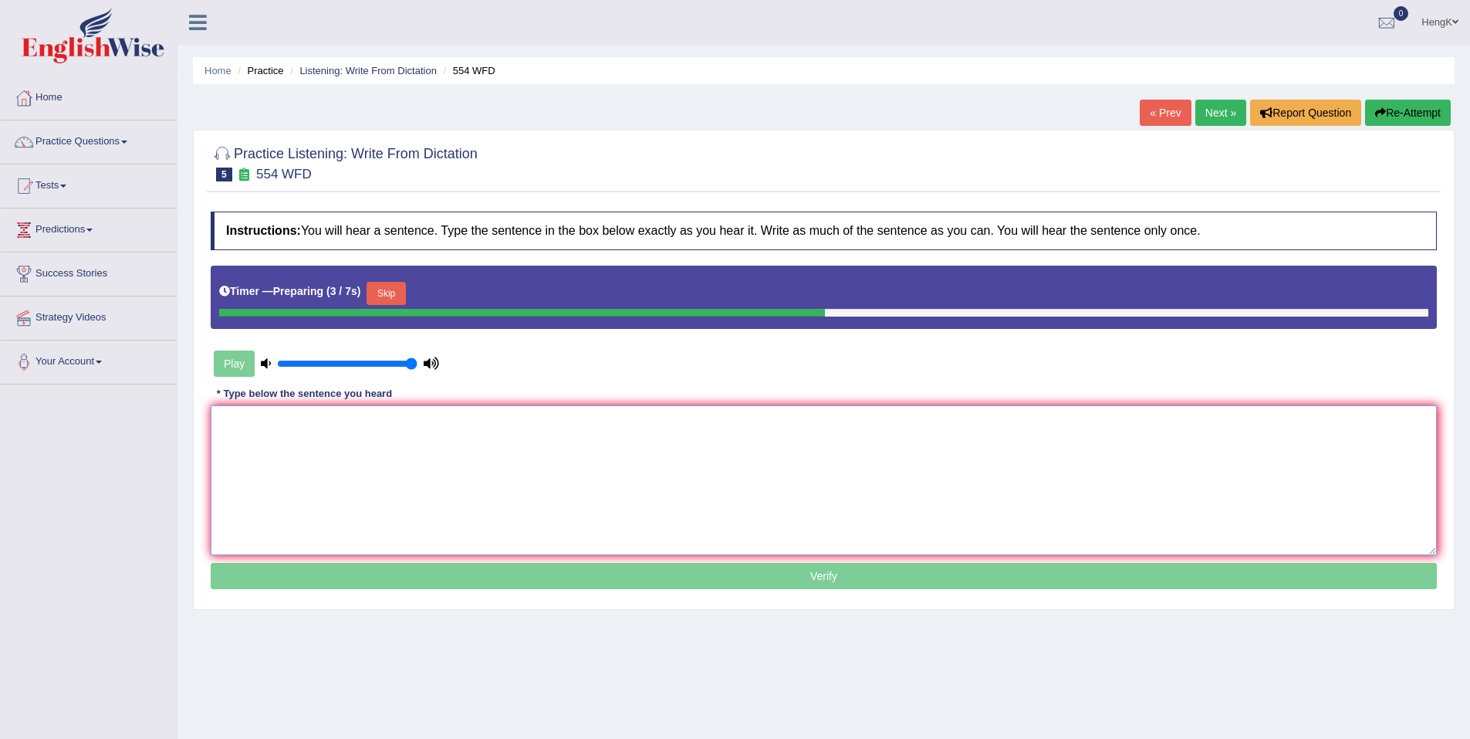
click at [533, 448] on textarea at bounding box center [824, 480] width 1226 height 150
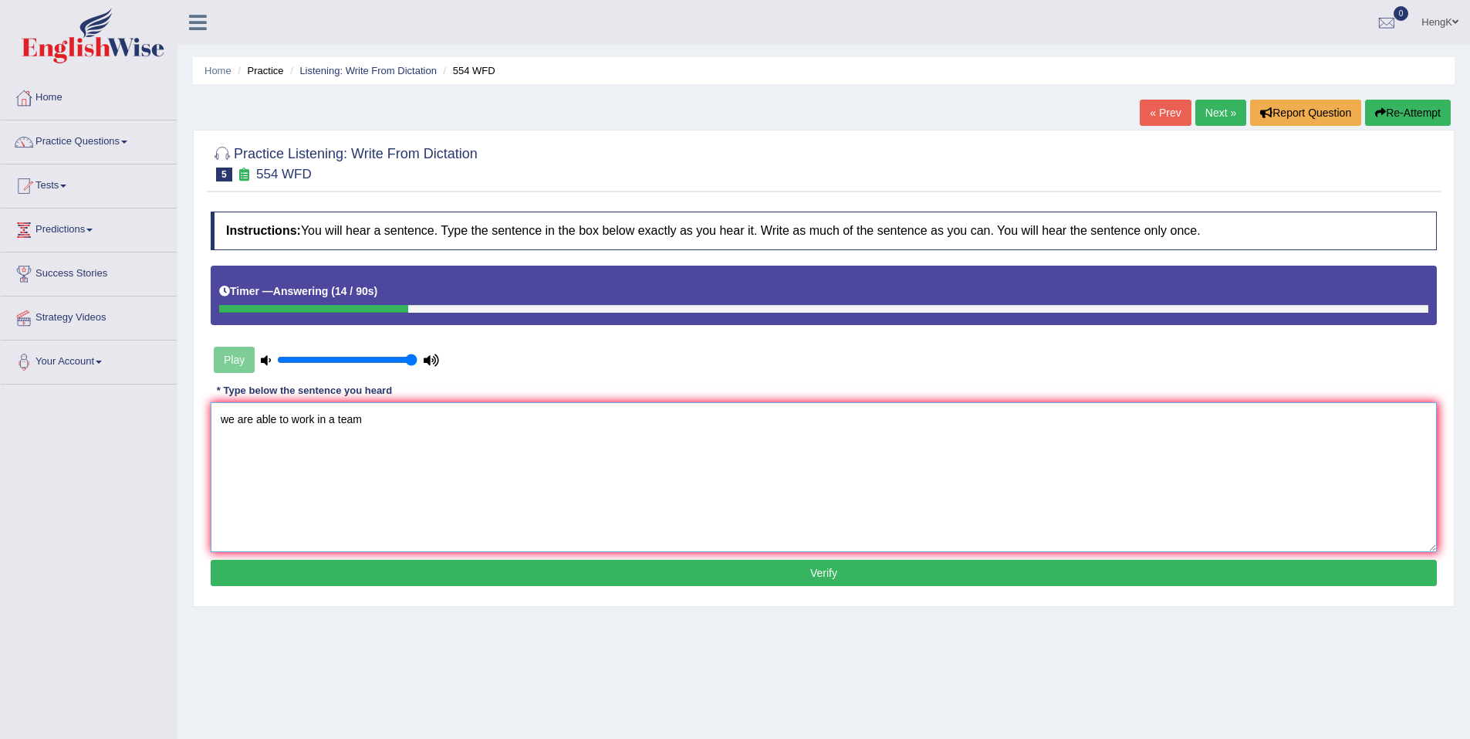
type textarea "we are able to work in a team"
click at [821, 570] on button "Verify" at bounding box center [824, 573] width 1226 height 26
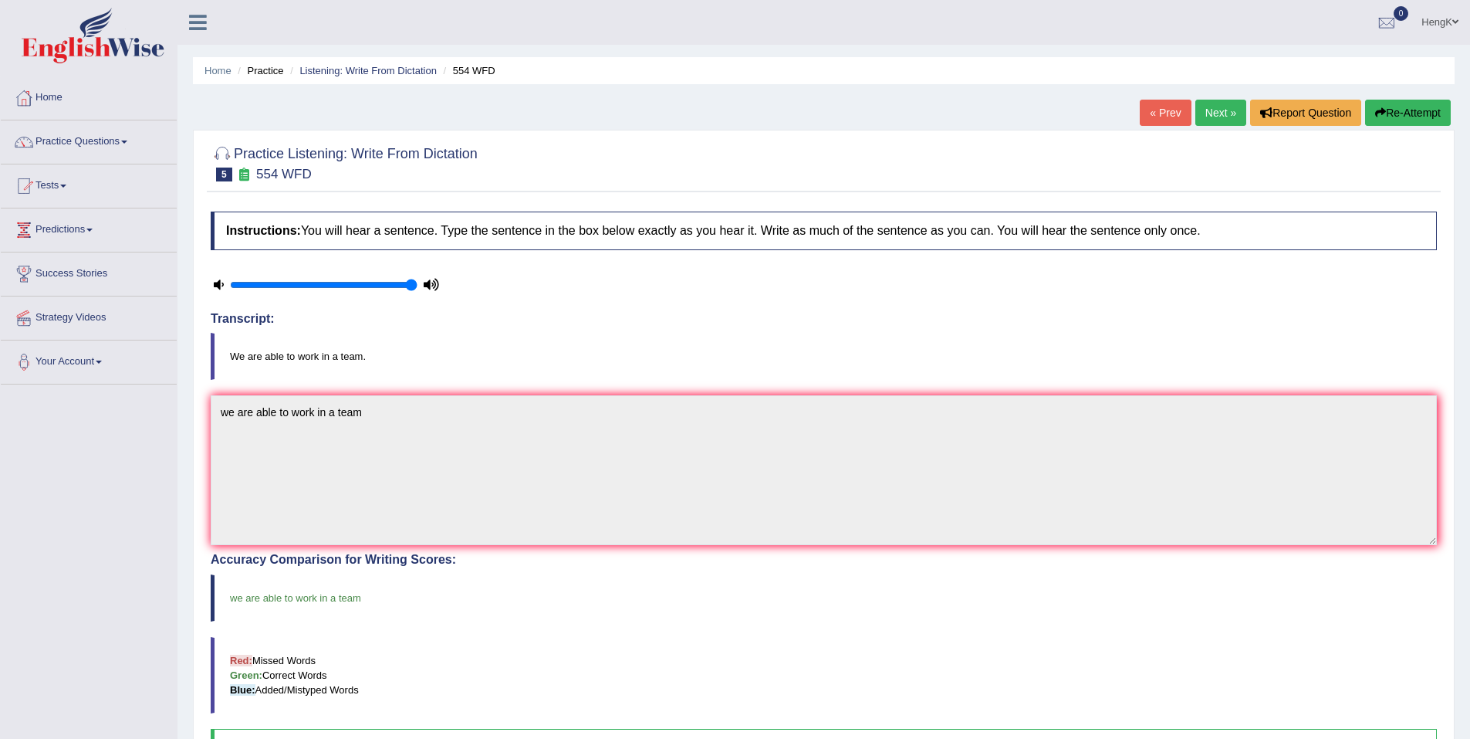
click at [1234, 118] on link "Next »" at bounding box center [1220, 113] width 51 height 26
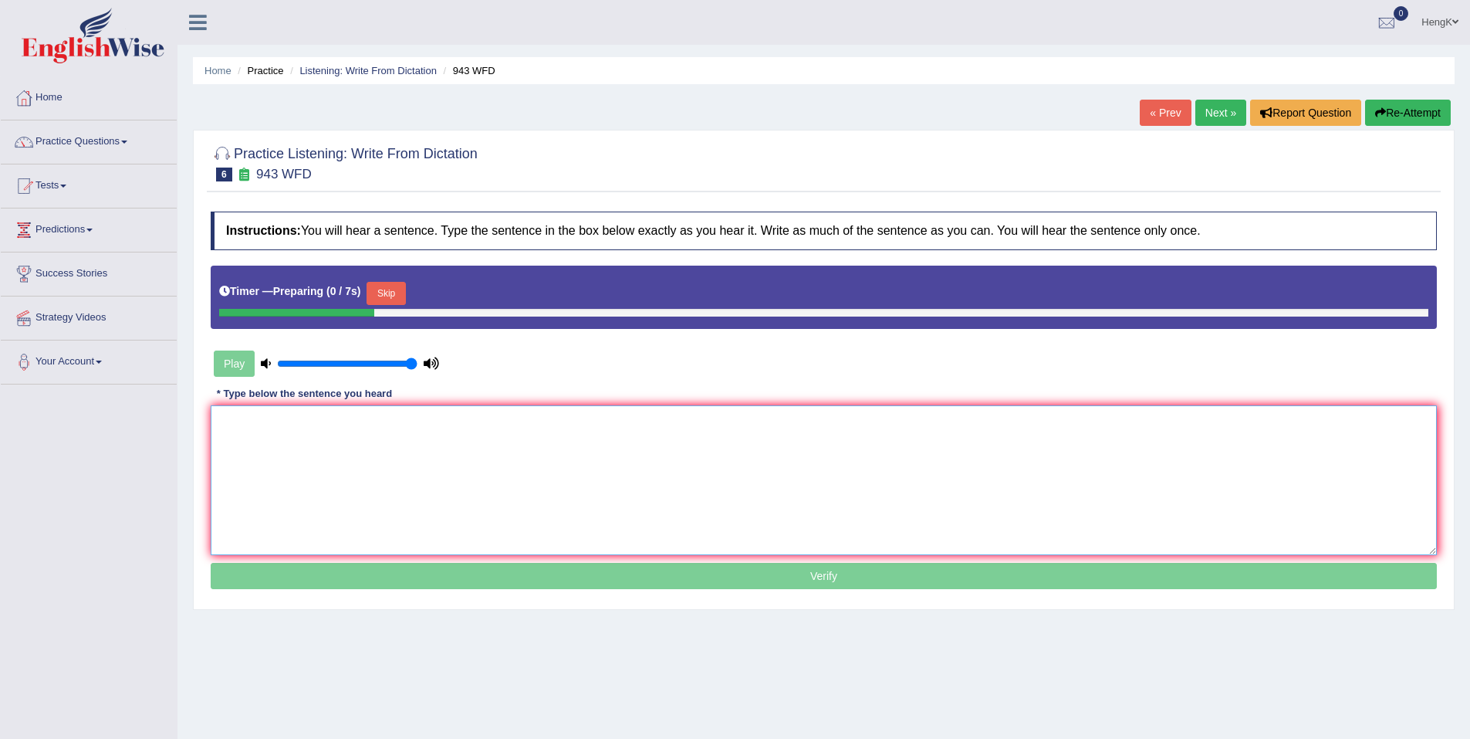
click at [526, 436] on textarea at bounding box center [824, 480] width 1226 height 150
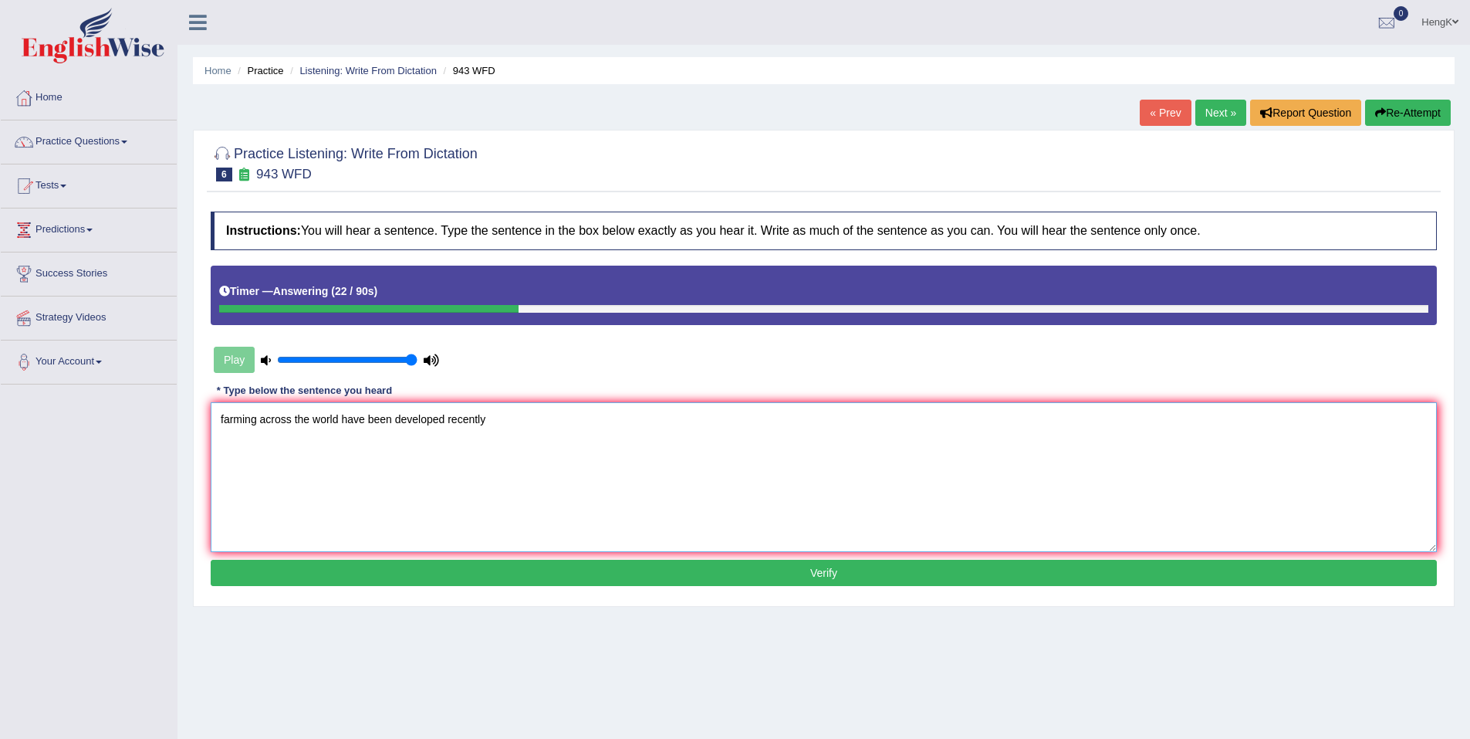
type textarea "farming across the world have been developed recently"
click at [812, 567] on button "Verify" at bounding box center [824, 573] width 1226 height 26
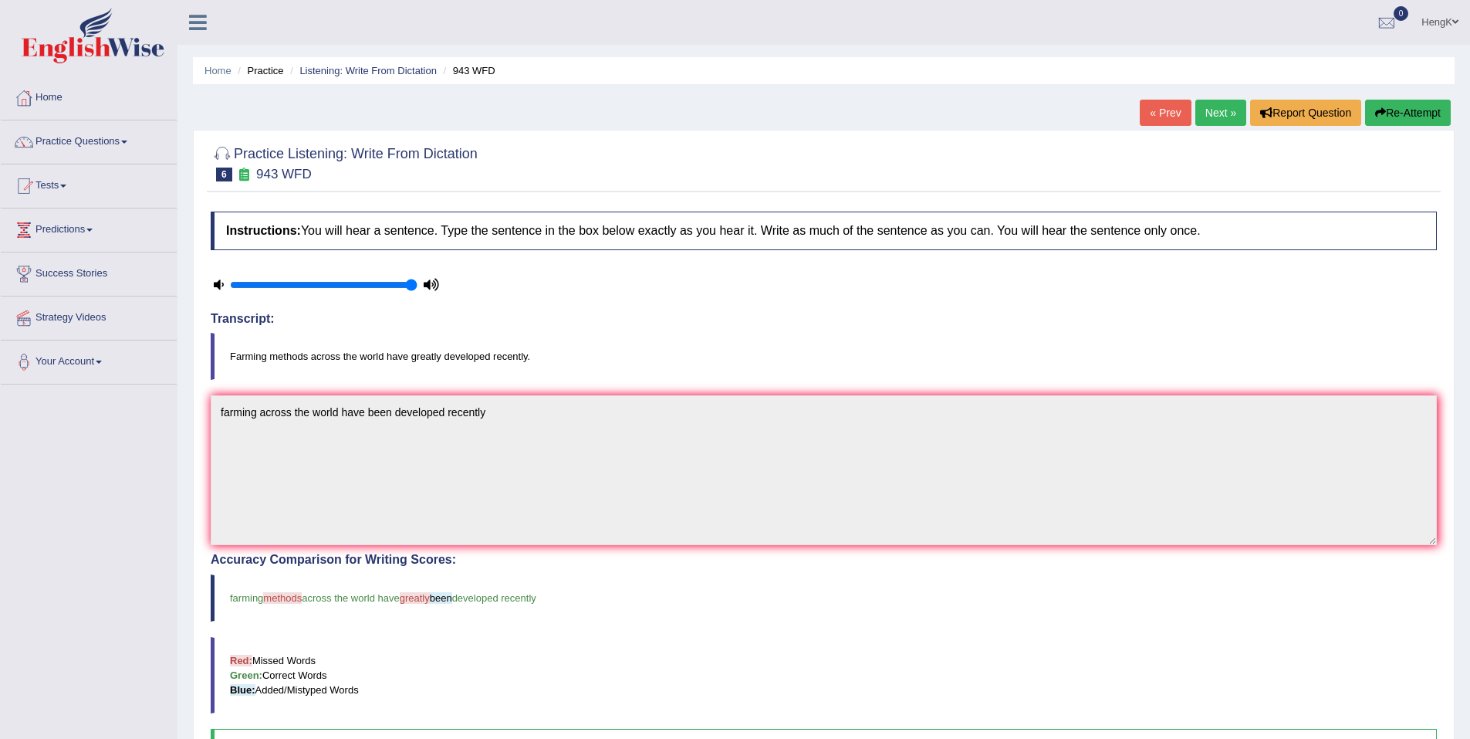
click at [1219, 115] on link "Next »" at bounding box center [1220, 113] width 51 height 26
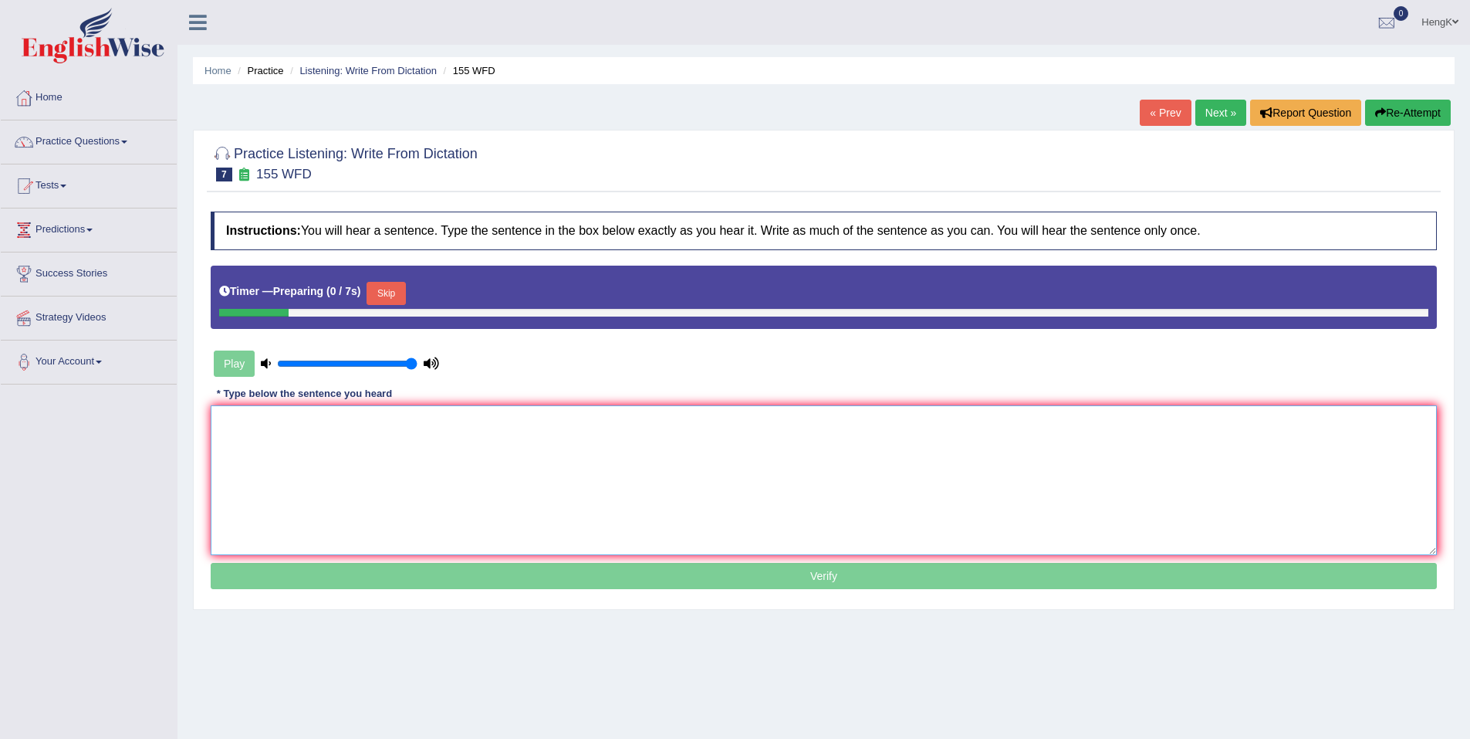
click at [519, 452] on textarea at bounding box center [824, 480] width 1226 height 150
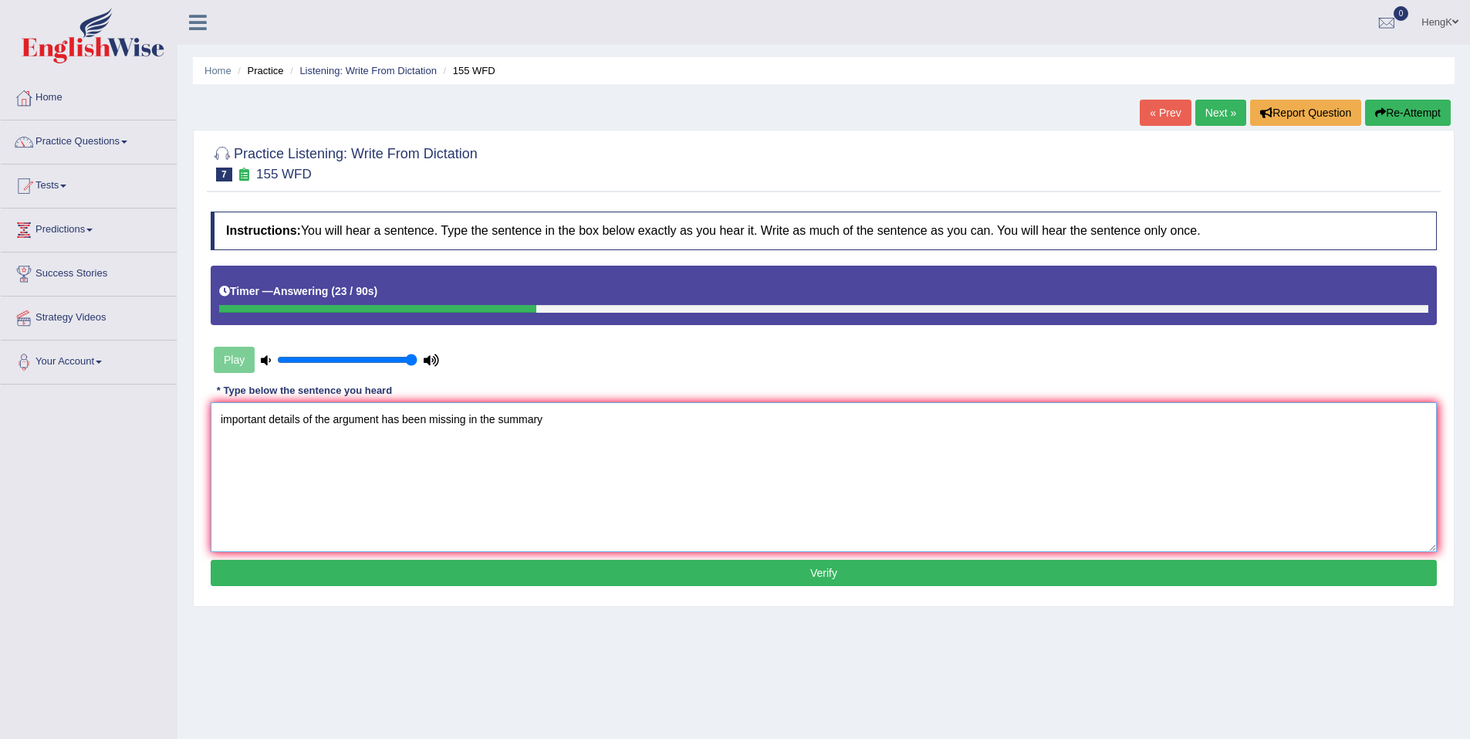
type textarea "important details of the argument has been missing in the summary"
click at [813, 571] on button "Verify" at bounding box center [824, 573] width 1226 height 26
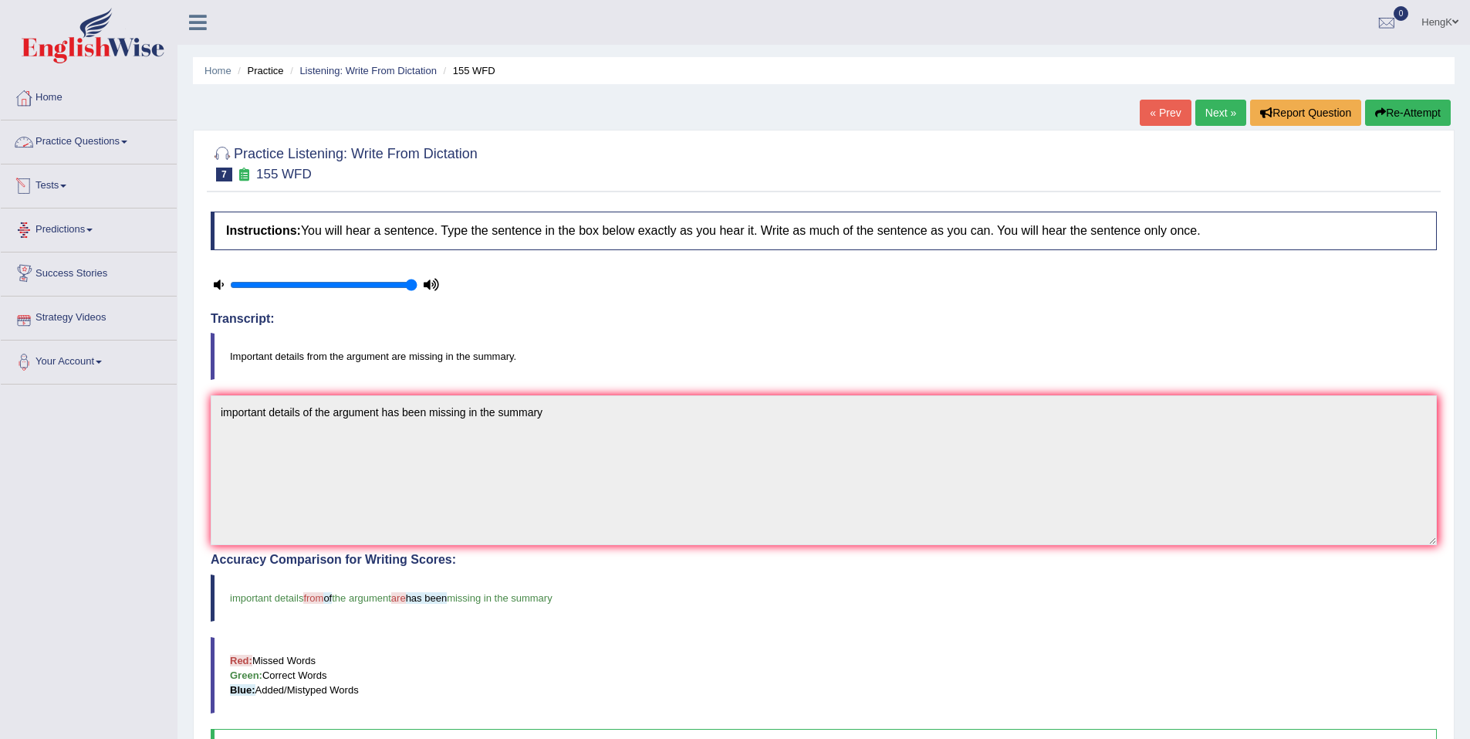
click at [123, 144] on link "Practice Questions" at bounding box center [89, 139] width 176 height 39
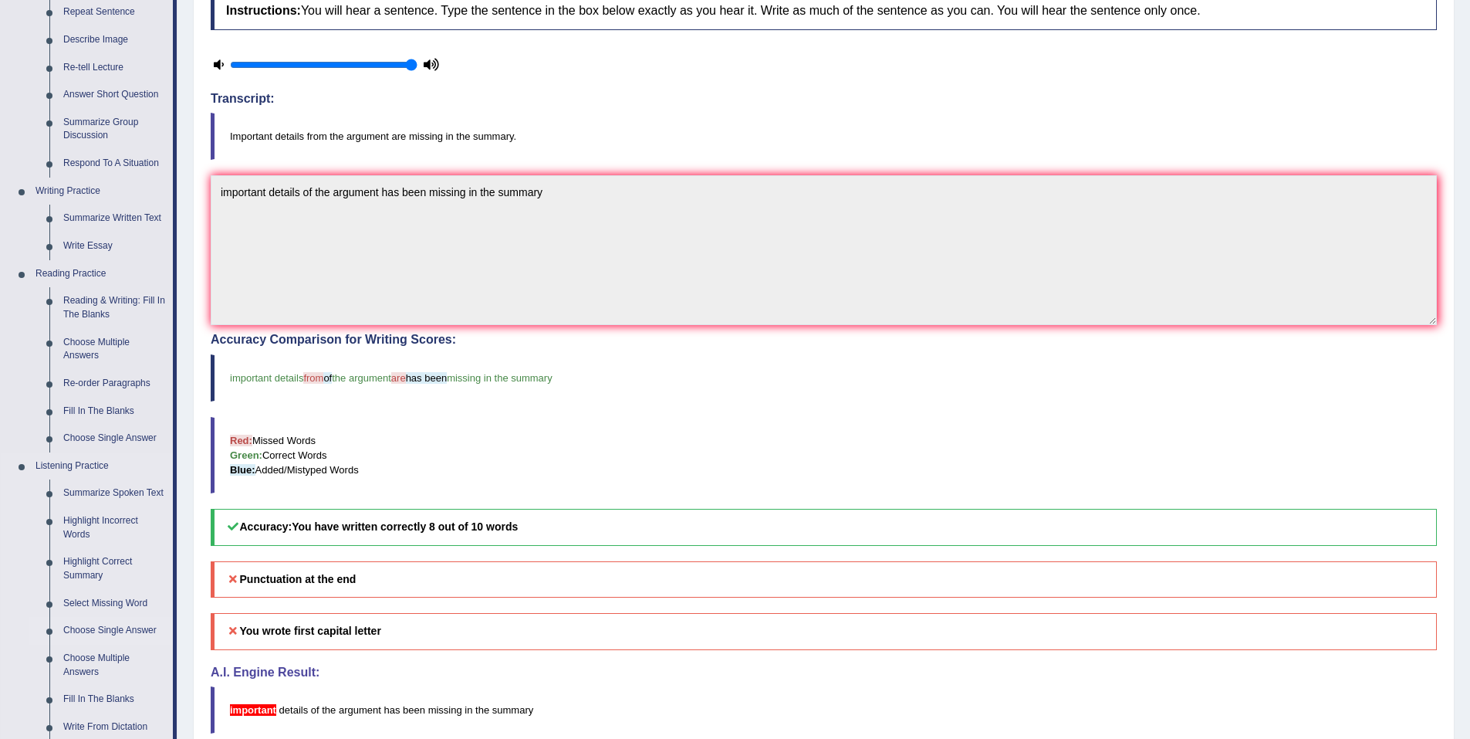
scroll to position [309, 0]
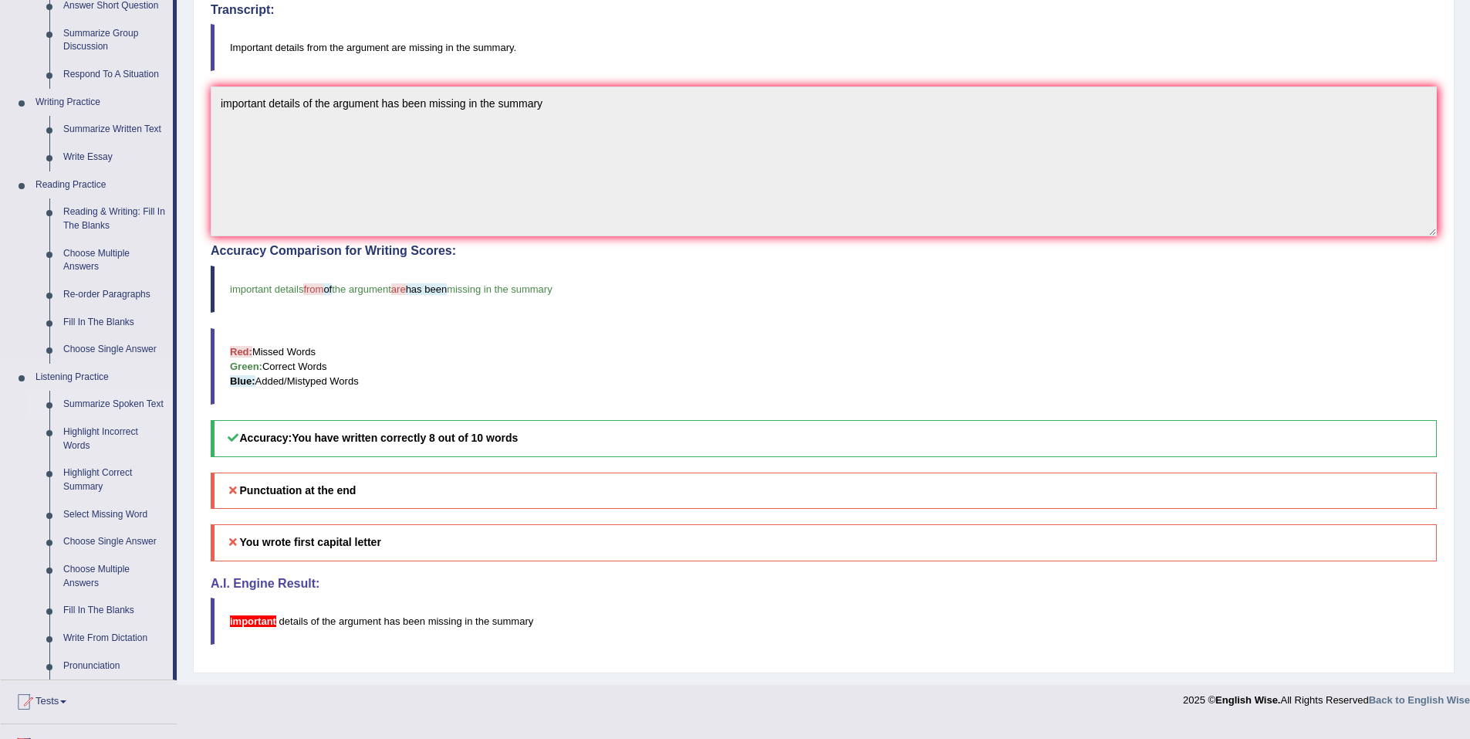
click at [124, 400] on link "Summarize Spoken Text" at bounding box center [114, 405] width 117 height 28
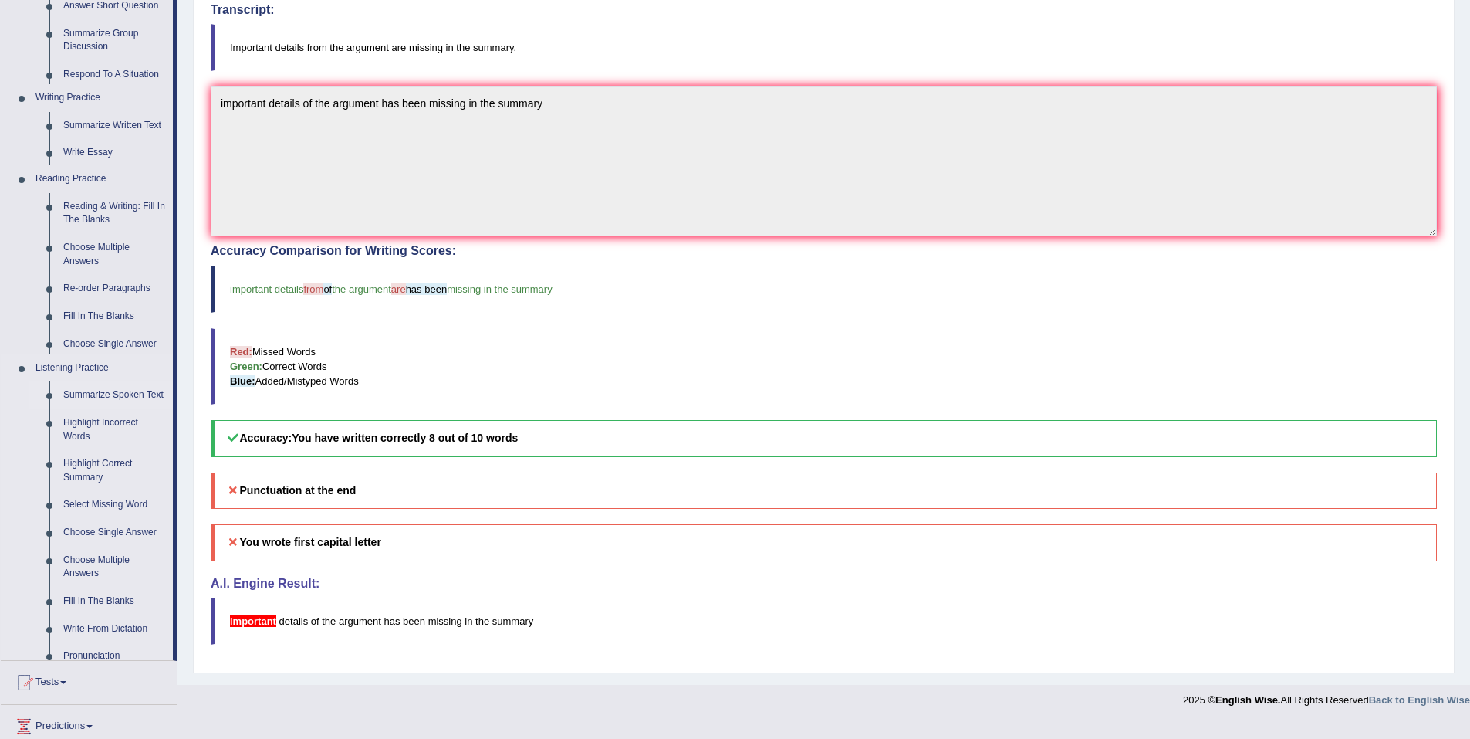
scroll to position [294, 0]
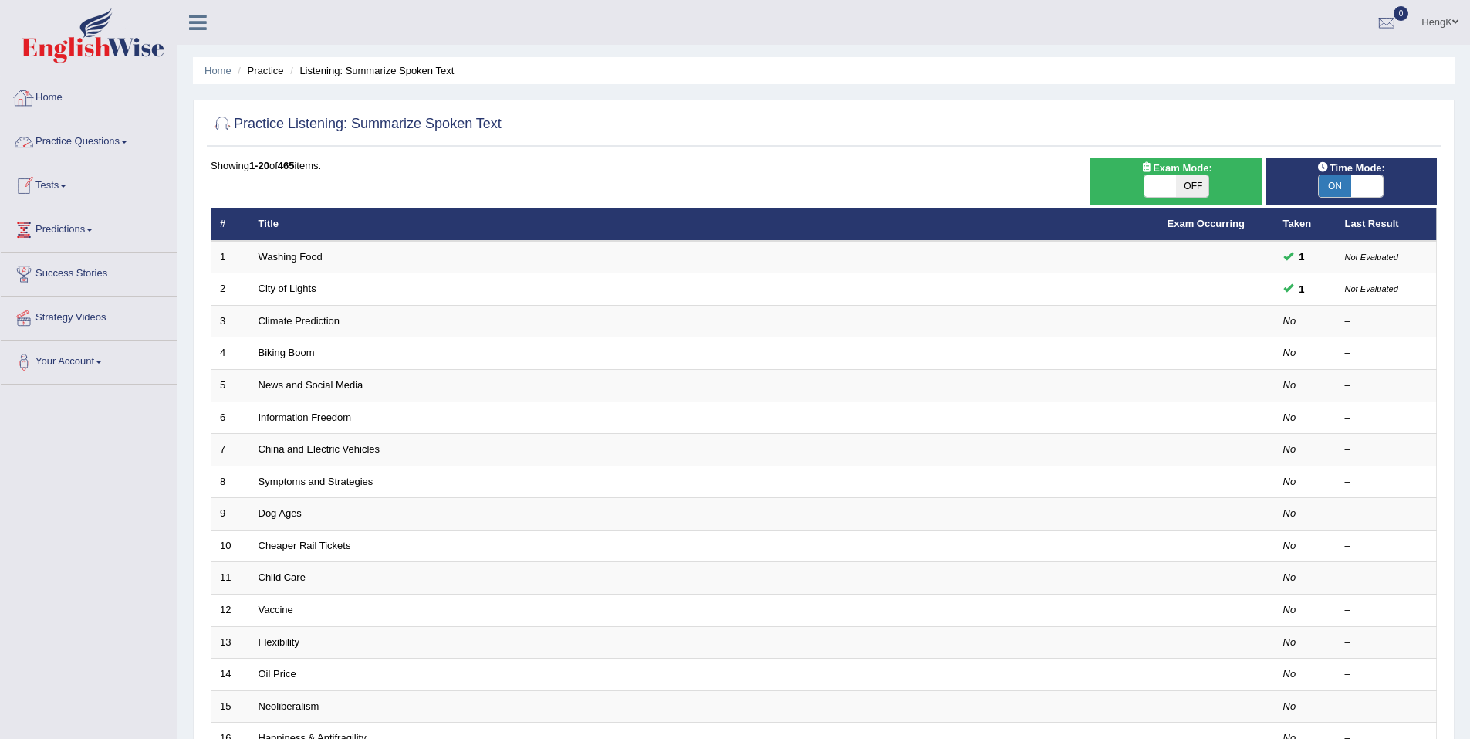
click at [66, 100] on link "Home" at bounding box center [89, 95] width 176 height 39
